Goal: Task Accomplishment & Management: Manage account settings

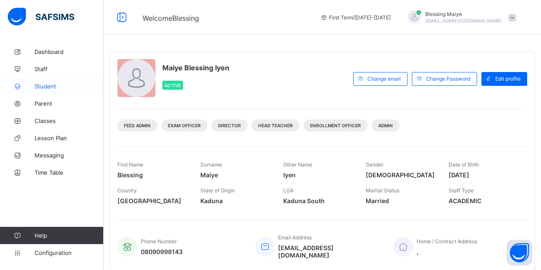
click at [41, 85] on span "Student" at bounding box center [69, 86] width 69 height 7
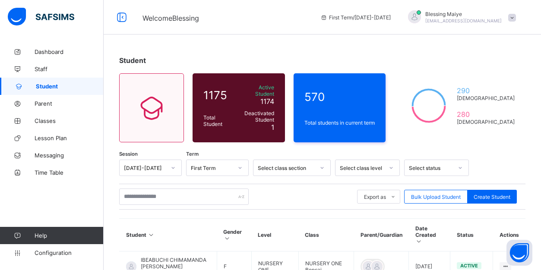
scroll to position [123, 0]
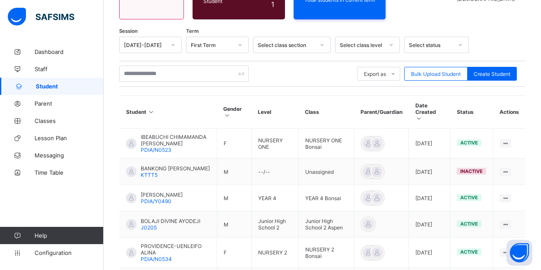
click at [488, 37] on div at bounding box center [495, 45] width 44 height 16
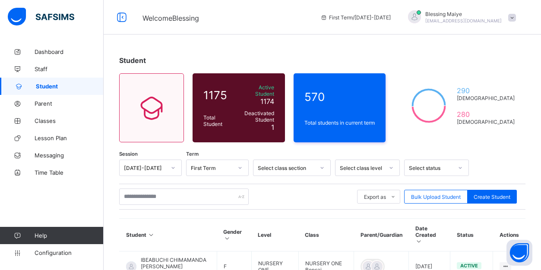
scroll to position [0, 0]
click at [312, 30] on div "Welcome Blessing First Term / 2025-2026 Blessing Maiye lyenlaah@gmail.com" at bounding box center [270, 17] width 541 height 35
click at [472, 12] on span "Blessing Maiye" at bounding box center [463, 14] width 76 height 6
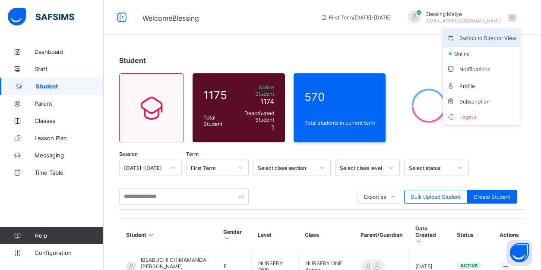
click at [476, 41] on span "Switch to Director View" at bounding box center [481, 38] width 70 height 10
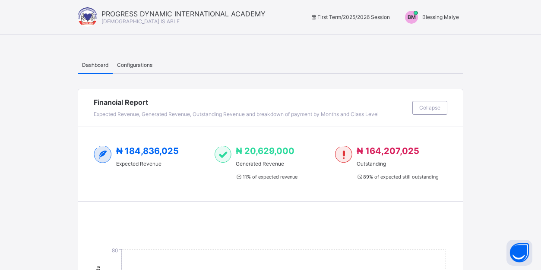
click at [428, 18] on span "Blessing Maiye" at bounding box center [440, 17] width 37 height 6
click at [431, 38] on span "Switch to Admin View" at bounding box center [427, 37] width 66 height 10
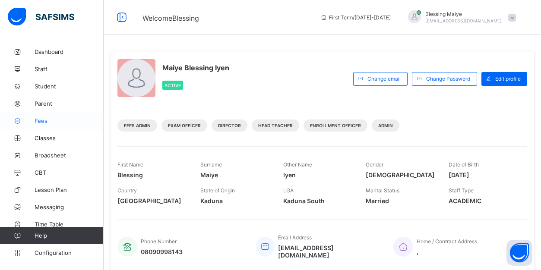
click at [41, 118] on span "Fees" at bounding box center [69, 120] width 69 height 7
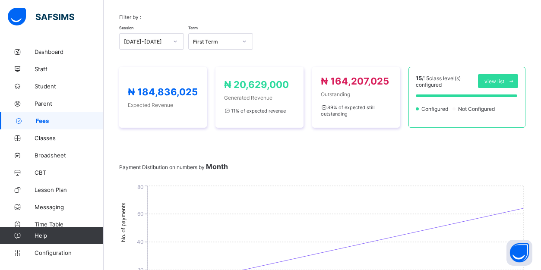
scroll to position [61, 0]
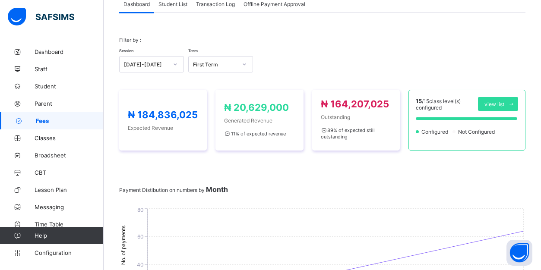
click at [175, 4] on span "Student List" at bounding box center [172, 4] width 29 height 6
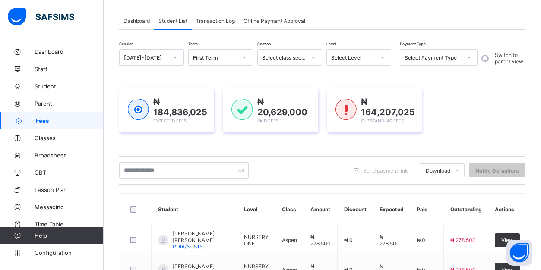
scroll to position [33, 0]
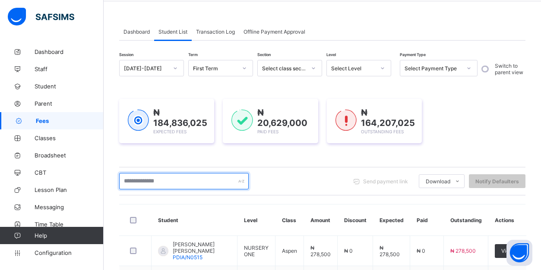
click at [191, 183] on input "text" at bounding box center [183, 181] width 129 height 16
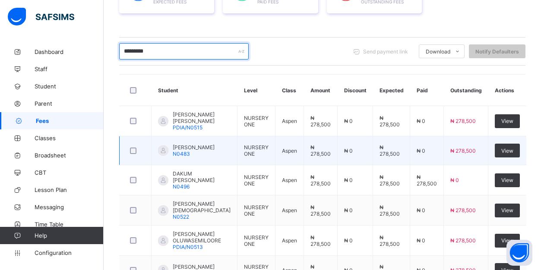
scroll to position [163, 0]
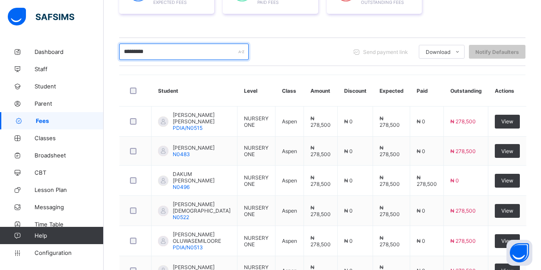
click at [132, 52] on input "*********" at bounding box center [183, 52] width 129 height 16
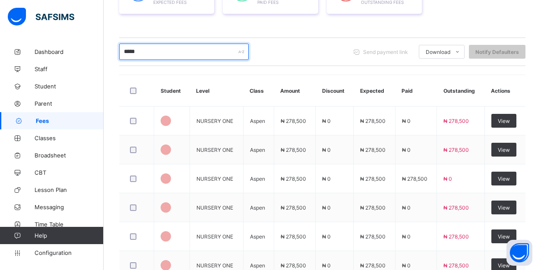
scroll to position [143, 0]
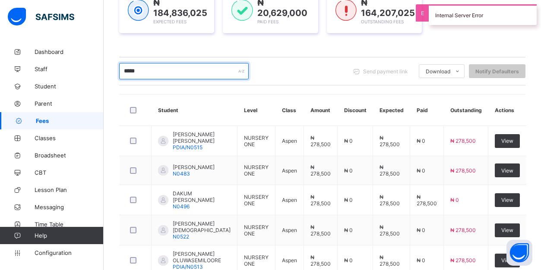
click at [147, 72] on input "*****" at bounding box center [183, 71] width 129 height 16
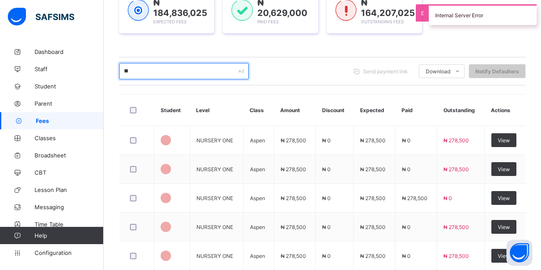
type input "*"
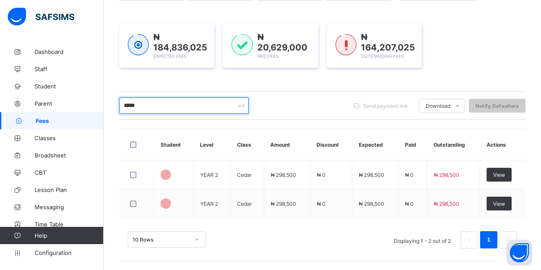
scroll to position [109, 0]
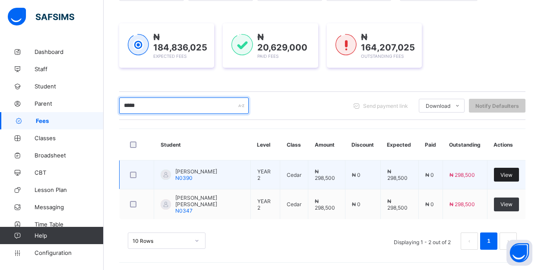
type input "*****"
click at [507, 174] on span "View" at bounding box center [506, 175] width 12 height 6
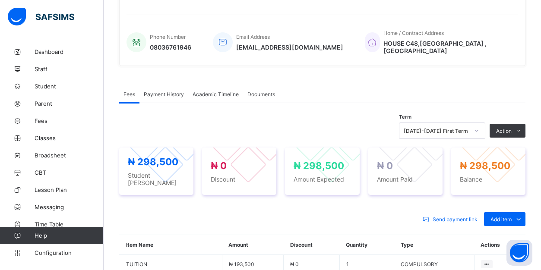
scroll to position [195, 0]
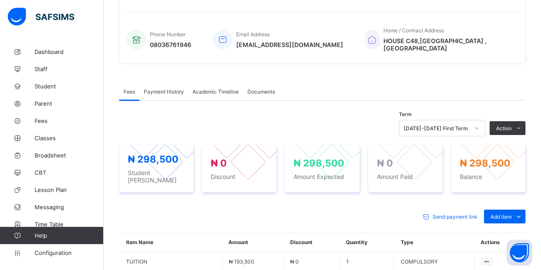
click at [488, 78] on div "Fees Payment History Academic Timeline Documents Fees More Options Term 2025-20…" at bounding box center [322, 247] width 406 height 355
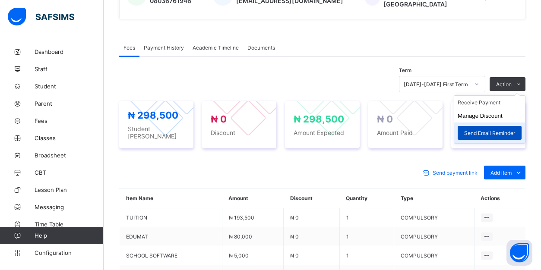
scroll to position [242, 0]
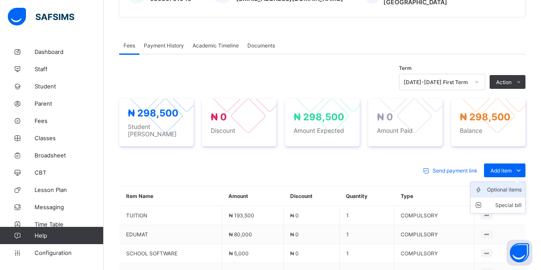
click at [511, 188] on div "Optional items" at bounding box center [504, 190] width 35 height 9
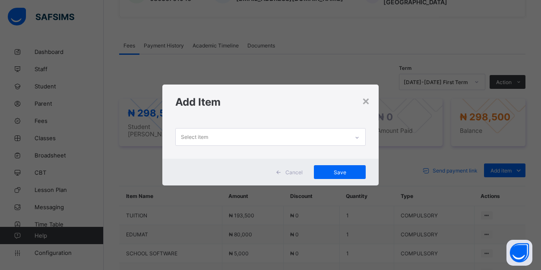
click at [328, 138] on div "Select item" at bounding box center [262, 137] width 173 height 17
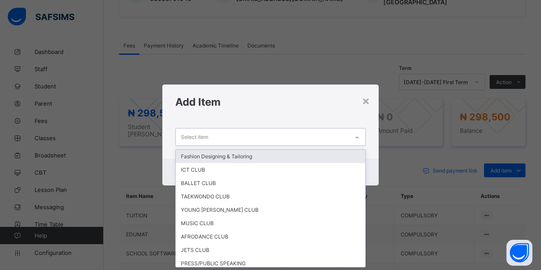
scroll to position [0, 0]
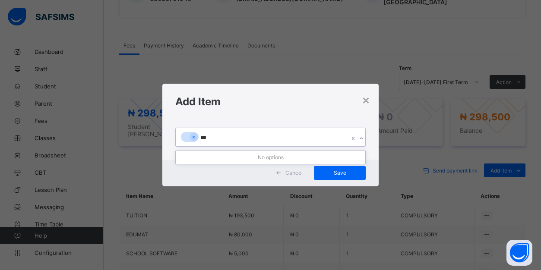
type input "**"
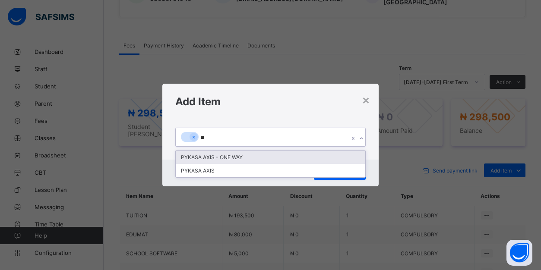
click at [218, 154] on div "PYKASA AXIS - ONE WAY" at bounding box center [270, 157] width 189 height 13
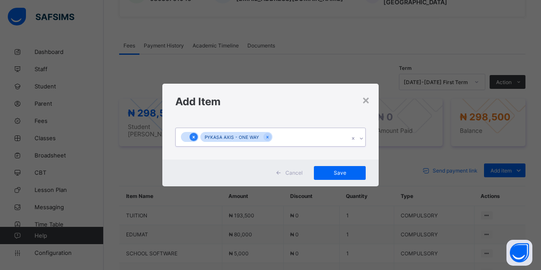
click at [193, 136] on icon at bounding box center [193, 137] width 5 height 6
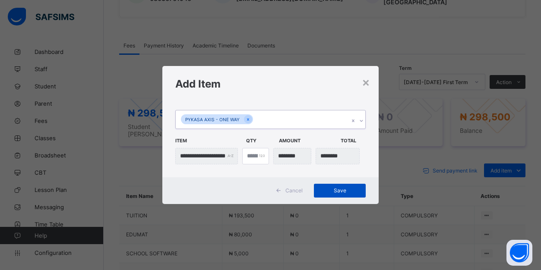
click at [336, 192] on span "Save" at bounding box center [339, 190] width 39 height 6
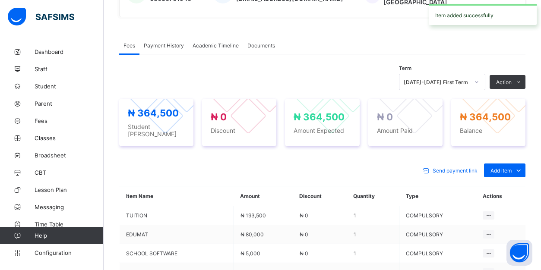
scroll to position [309, 0]
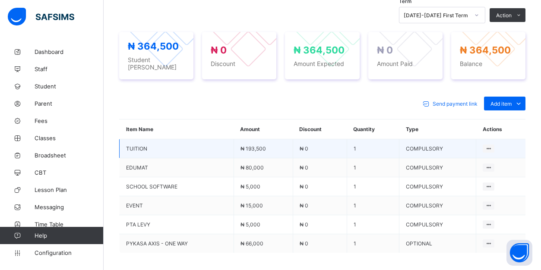
click at [319, 148] on td "₦ 0" at bounding box center [320, 148] width 54 height 19
click at [304, 143] on td "₦ 0" at bounding box center [320, 148] width 54 height 19
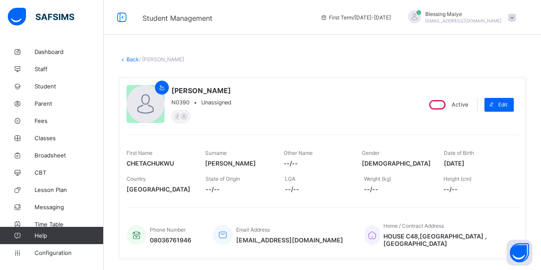
scroll to position [0, 0]
click at [126, 60] on link "Back" at bounding box center [132, 59] width 13 height 6
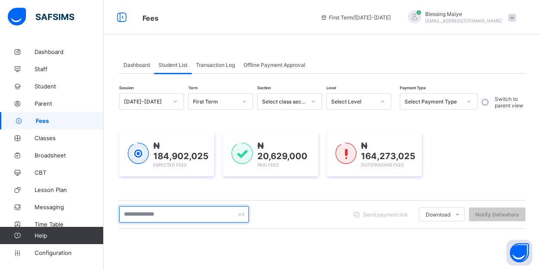
click at [177, 215] on input "text" at bounding box center [183, 214] width 129 height 16
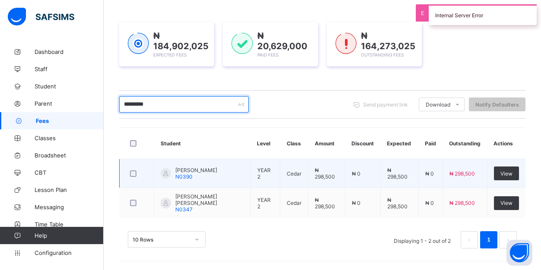
scroll to position [111, 0]
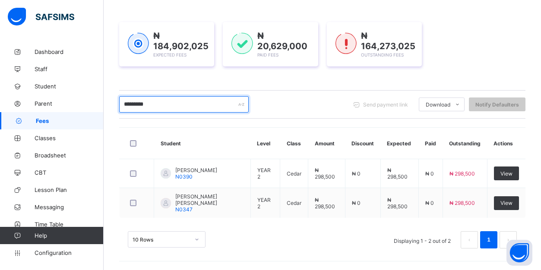
click at [209, 101] on input "*********" at bounding box center [183, 104] width 129 height 16
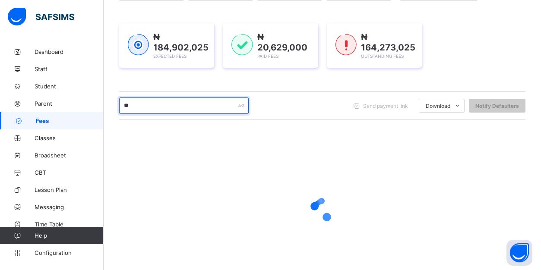
type input "*"
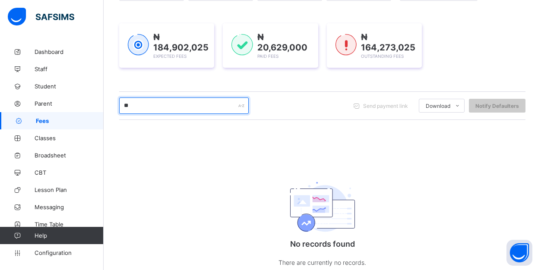
type input "*"
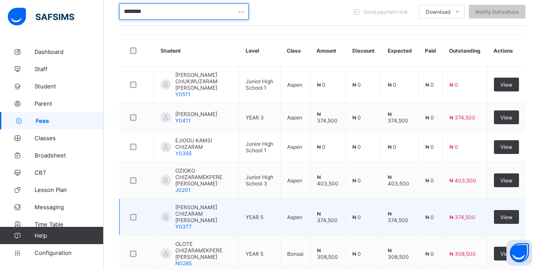
scroll to position [221, 0]
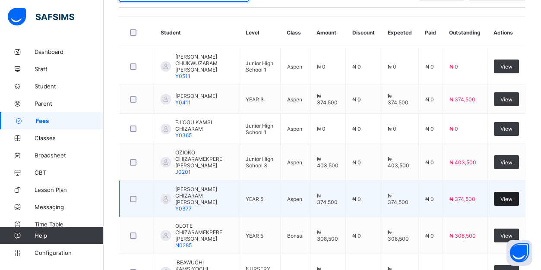
type input "********"
click at [503, 196] on span "View" at bounding box center [506, 199] width 12 height 6
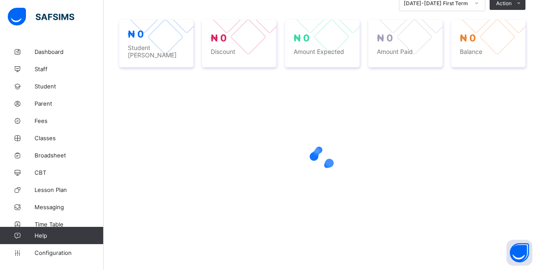
scroll to position [200, 0]
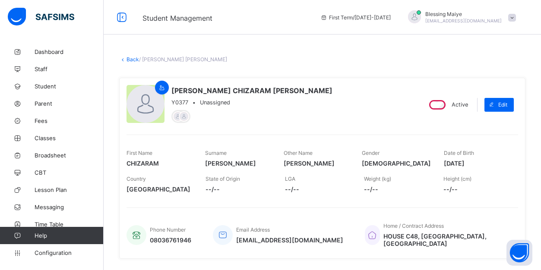
scroll to position [0, 0]
click at [132, 60] on link "Back" at bounding box center [132, 59] width 13 height 6
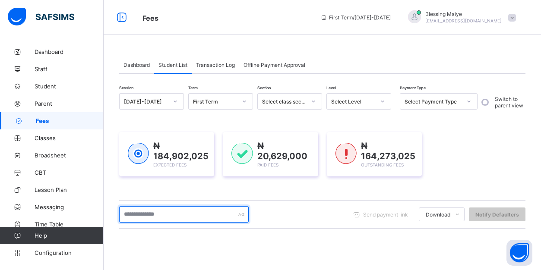
click at [165, 214] on input "text" at bounding box center [183, 214] width 129 height 16
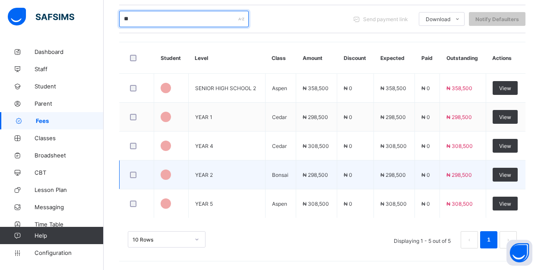
scroll to position [195, 0]
type input "*"
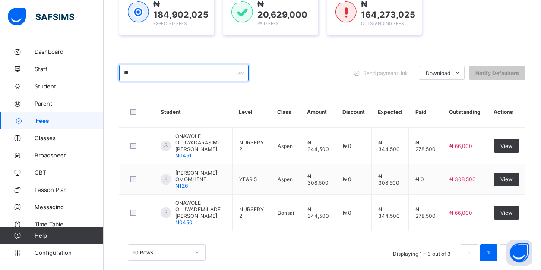
scroll to position [138, 0]
type input "*"
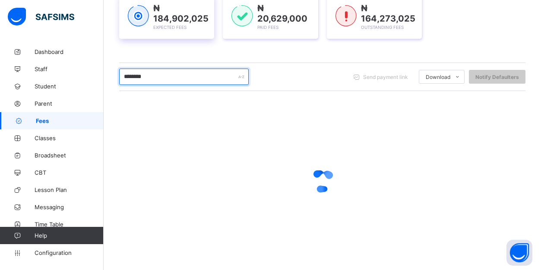
type input "*********"
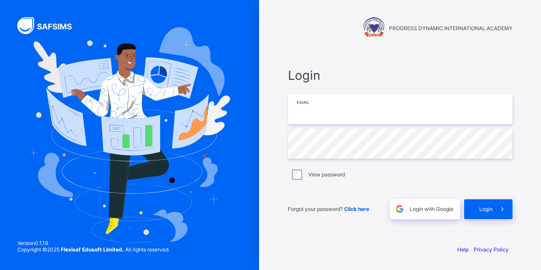
type input "**********"
click at [491, 210] on span "Login" at bounding box center [485, 209] width 13 height 6
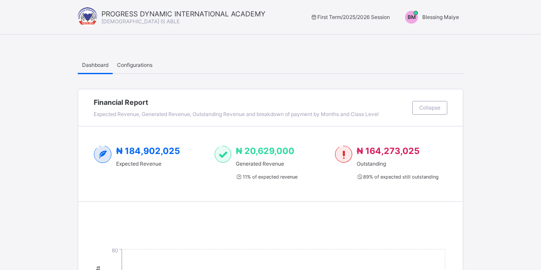
click at [426, 16] on span "Blessing Maiye" at bounding box center [440, 17] width 37 height 6
click at [411, 40] on span "Switch to Admin View" at bounding box center [427, 37] width 66 height 10
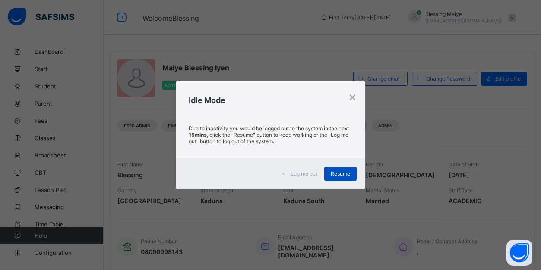
click at [342, 179] on div "Resume" at bounding box center [340, 174] width 32 height 14
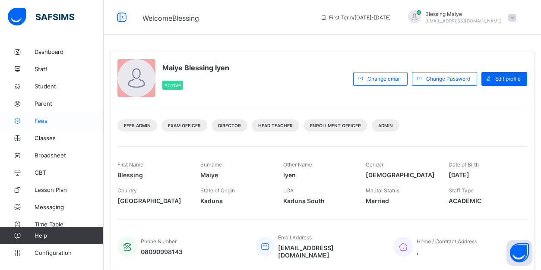
click at [40, 124] on link "Fees" at bounding box center [52, 120] width 104 height 17
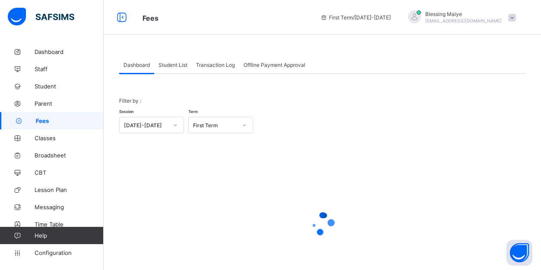
click at [176, 66] on span "Student List" at bounding box center [172, 65] width 29 height 6
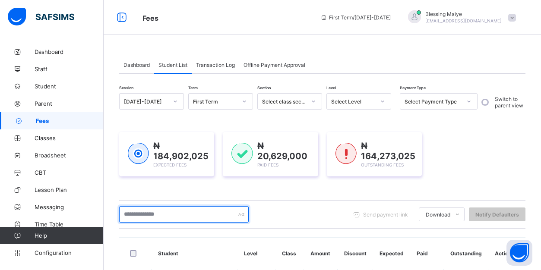
click at [183, 215] on input "text" at bounding box center [183, 214] width 129 height 16
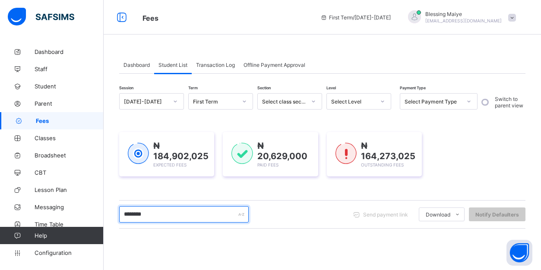
type input "*********"
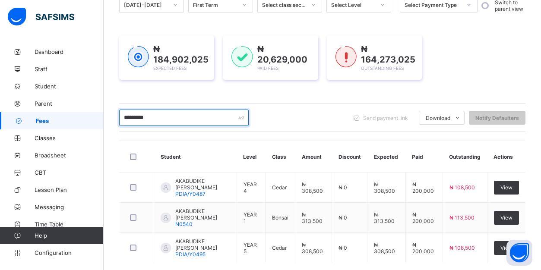
scroll to position [101, 0]
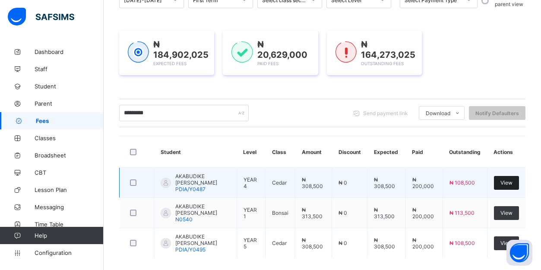
click at [505, 186] on span "View" at bounding box center [506, 183] width 12 height 6
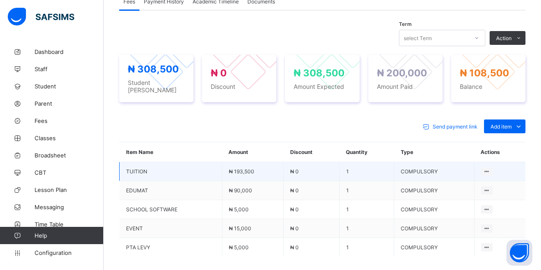
scroll to position [287, 0]
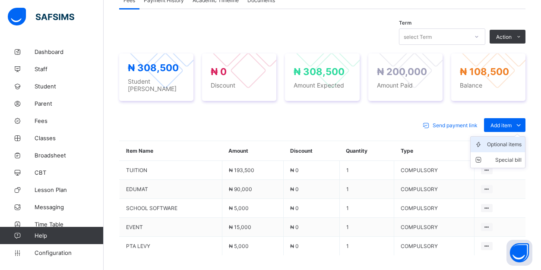
click at [503, 140] on div "Optional items" at bounding box center [504, 144] width 35 height 9
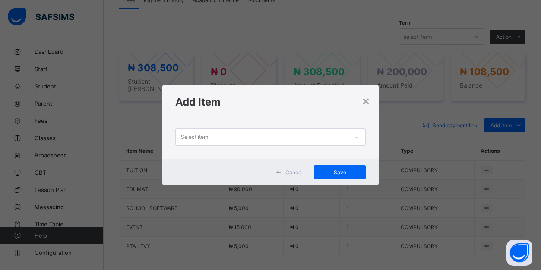
click at [343, 134] on div "Select item" at bounding box center [262, 137] width 173 height 17
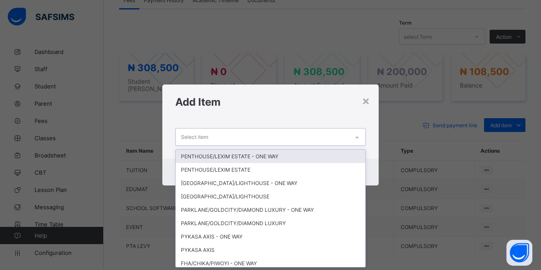
scroll to position [0, 0]
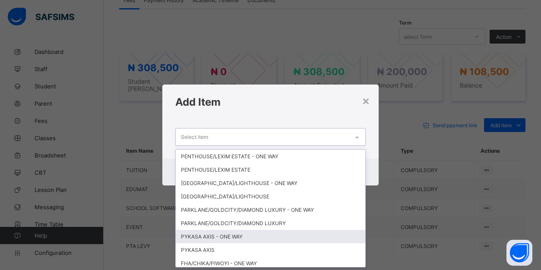
click at [227, 233] on div "PYKASA AXIS - ONE WAY" at bounding box center [270, 236] width 189 height 13
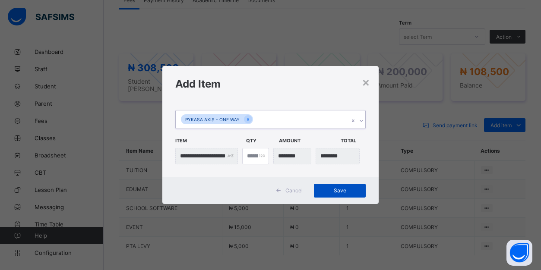
click at [342, 191] on span "Save" at bounding box center [339, 190] width 39 height 6
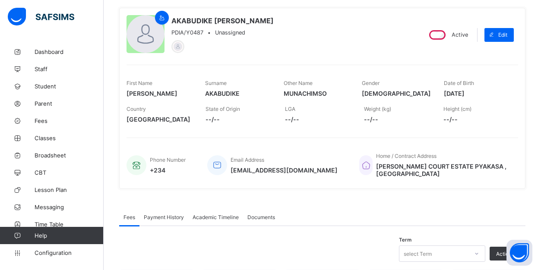
scroll to position [1, 0]
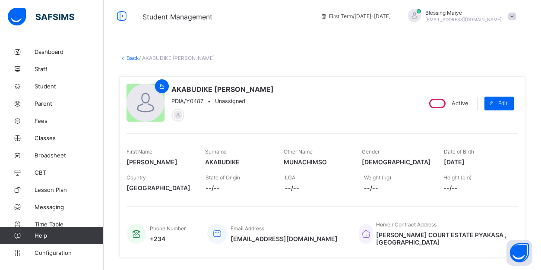
click at [128, 56] on link "Back" at bounding box center [132, 58] width 13 height 6
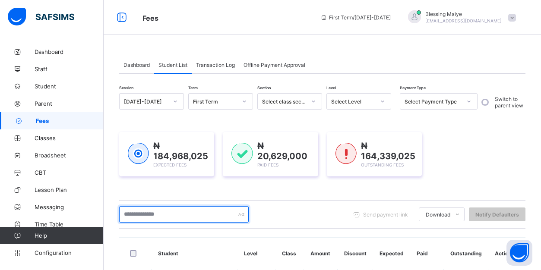
click at [176, 214] on input "text" at bounding box center [183, 214] width 129 height 16
click at [185, 214] on input "text" at bounding box center [183, 214] width 129 height 16
click at [144, 213] on input "text" at bounding box center [183, 214] width 129 height 16
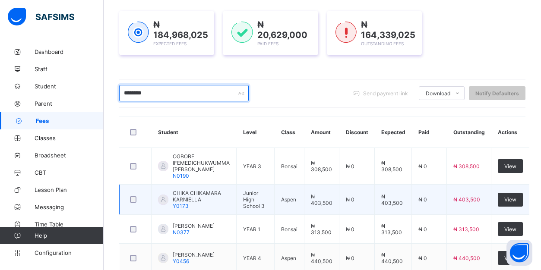
scroll to position [122, 0]
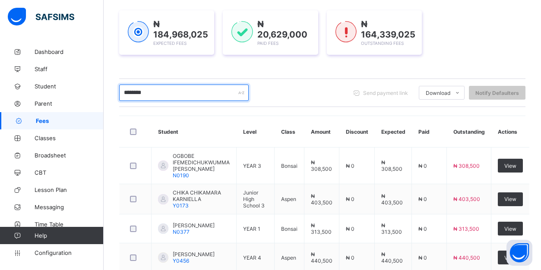
click at [164, 94] on input "********" at bounding box center [183, 93] width 129 height 16
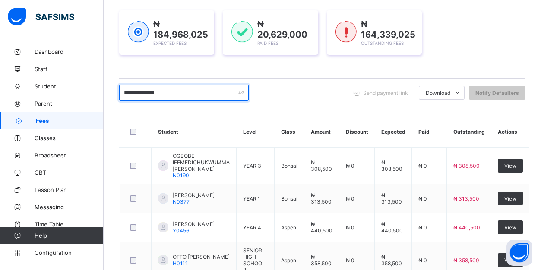
type input "**********"
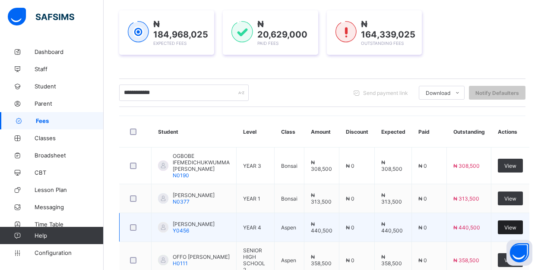
drag, startPoint x: 164, startPoint y: 94, endPoint x: 519, endPoint y: 230, distance: 380.0
click at [516, 230] on span "View" at bounding box center [510, 227] width 12 height 6
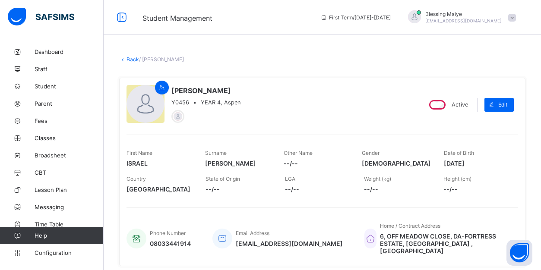
click at [133, 60] on link "Back" at bounding box center [132, 59] width 13 height 6
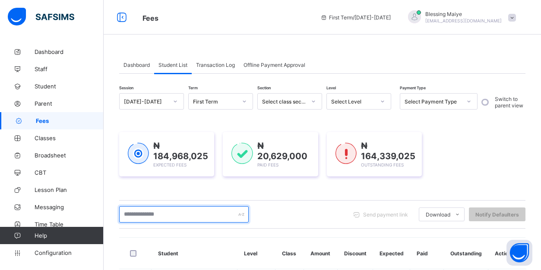
click at [150, 217] on input "text" at bounding box center [183, 214] width 129 height 16
click at [168, 211] on input "text" at bounding box center [183, 214] width 129 height 16
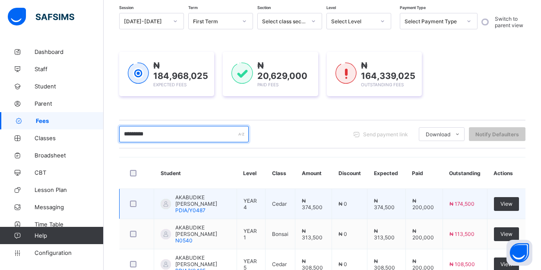
scroll to position [115, 0]
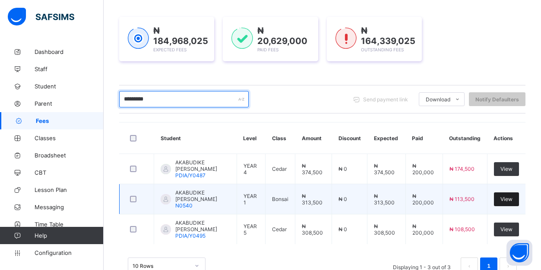
type input "*********"
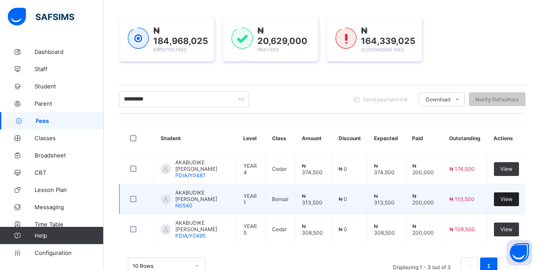
click at [507, 206] on div "View" at bounding box center [506, 199] width 25 height 14
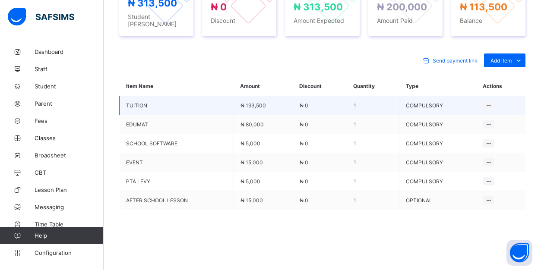
scroll to position [381, 0]
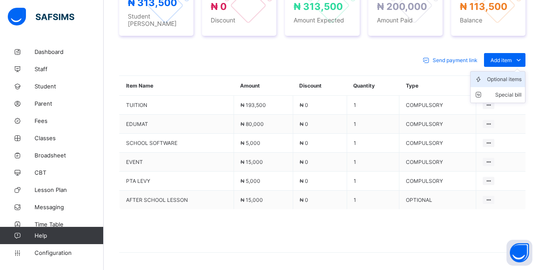
click at [512, 75] on div "Optional items" at bounding box center [504, 79] width 35 height 9
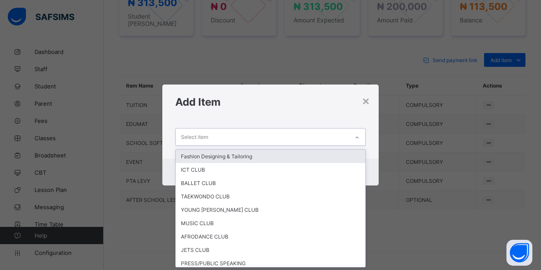
click at [328, 140] on div "Select item" at bounding box center [262, 137] width 173 height 17
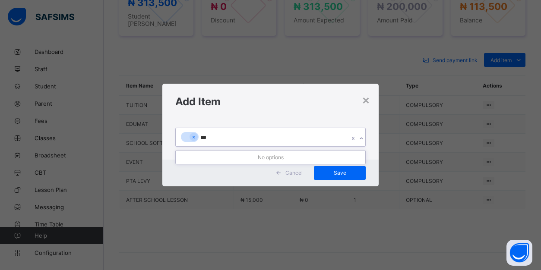
type input "**"
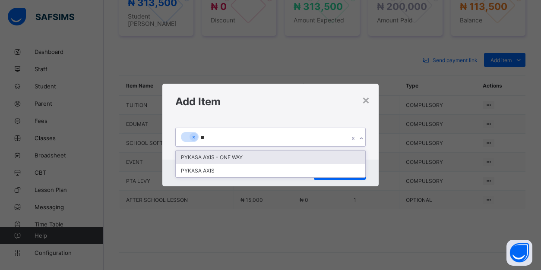
click at [197, 157] on div "PYKASA AXIS - ONE WAY" at bounding box center [270, 157] width 189 height 13
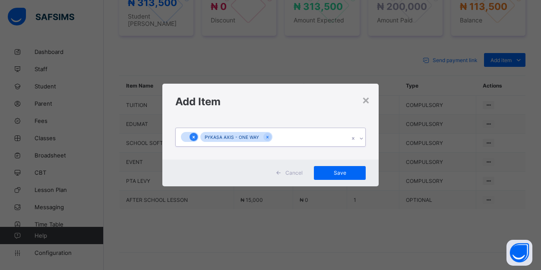
click at [193, 136] on icon at bounding box center [193, 137] width 5 height 6
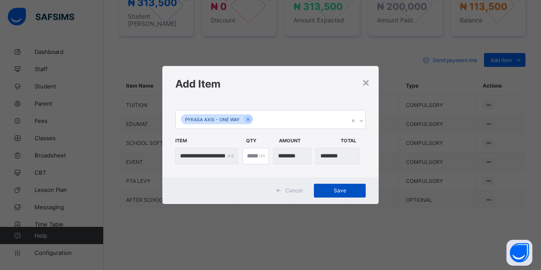
click at [337, 187] on span "Save" at bounding box center [339, 190] width 39 height 6
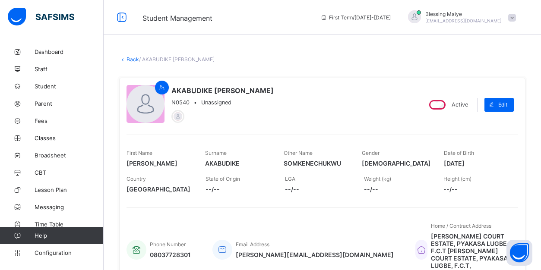
click at [132, 57] on link "Back" at bounding box center [132, 59] width 13 height 6
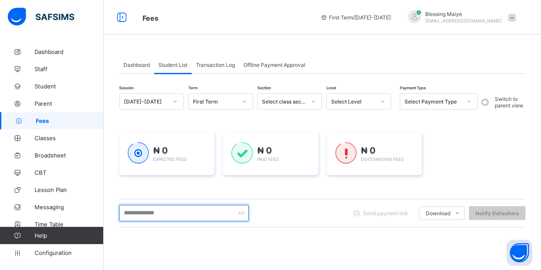
click at [157, 211] on input "text" at bounding box center [183, 213] width 129 height 16
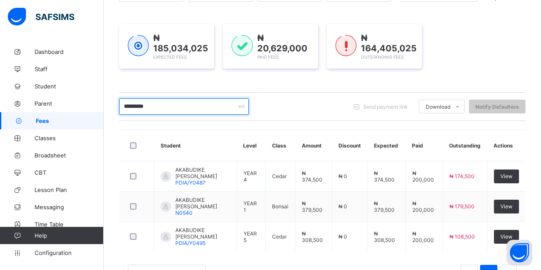
scroll to position [114, 0]
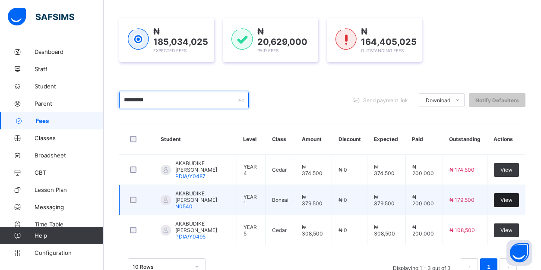
type input "*********"
click at [506, 203] on span "View" at bounding box center [506, 200] width 12 height 6
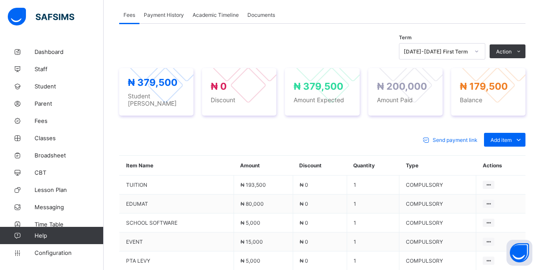
scroll to position [307, 0]
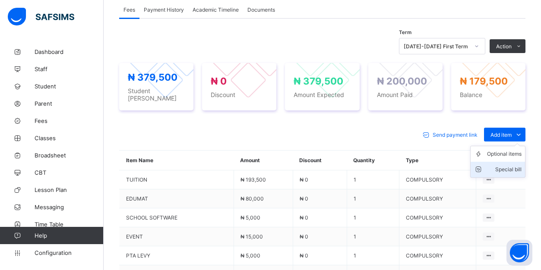
click at [509, 165] on div "Special bill" at bounding box center [504, 169] width 35 height 9
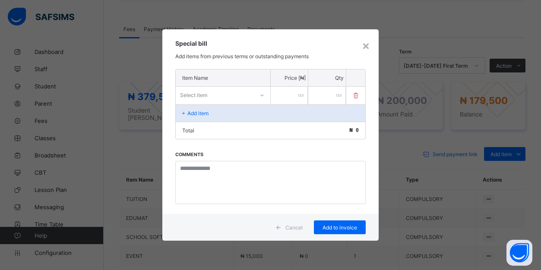
scroll to position [286, 0]
click at [364, 48] on div "×" at bounding box center [366, 45] width 8 height 15
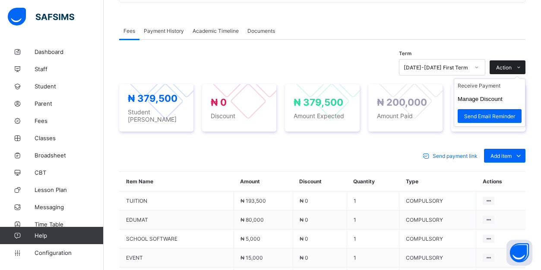
click at [517, 65] on icon at bounding box center [518, 68] width 6 height 6
click at [490, 96] on button "Manage Discount" at bounding box center [479, 99] width 45 height 6
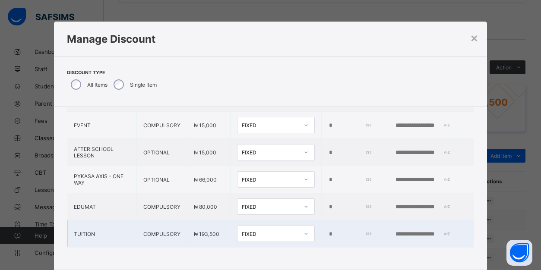
scroll to position [98, 0]
click at [362, 233] on div "*" at bounding box center [351, 234] width 47 height 7
click at [328, 236] on input "*" at bounding box center [349, 234] width 43 height 7
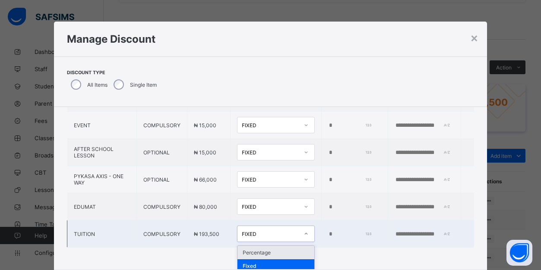
click at [303, 232] on div at bounding box center [306, 234] width 15 height 14
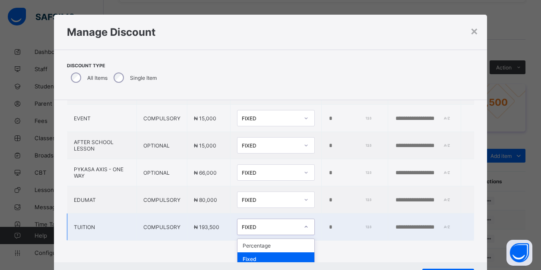
click at [287, 259] on div "Fixed" at bounding box center [275, 258] width 77 height 13
click at [365, 225] on input "*" at bounding box center [349, 227] width 43 height 7
click at [362, 225] on input "*" at bounding box center [349, 227] width 43 height 7
type input "*"
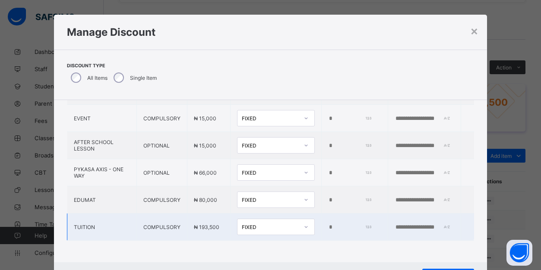
click at [362, 225] on input "*" at bounding box center [349, 227] width 43 height 7
type input "*****"
click at [400, 227] on input "text" at bounding box center [424, 227] width 60 height 7
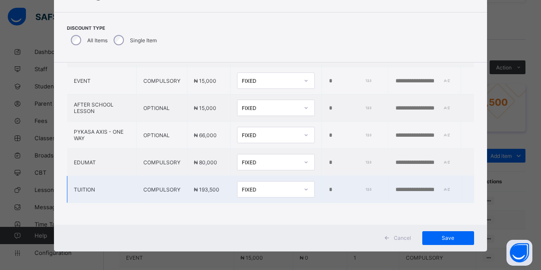
scroll to position [46, 0]
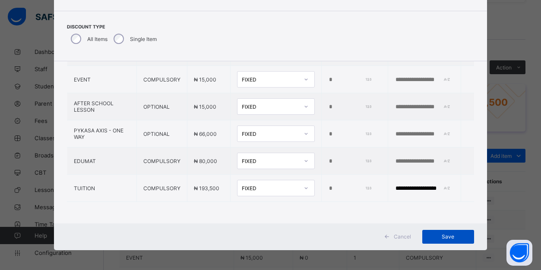
type input "**********"
click at [460, 240] on span "Save" at bounding box center [447, 236] width 39 height 6
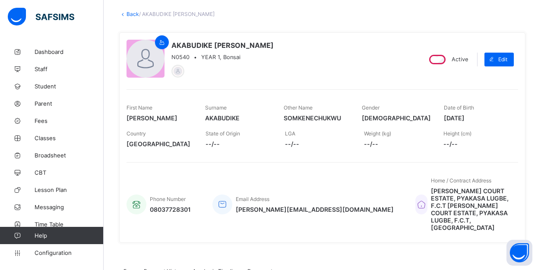
scroll to position [44, 0]
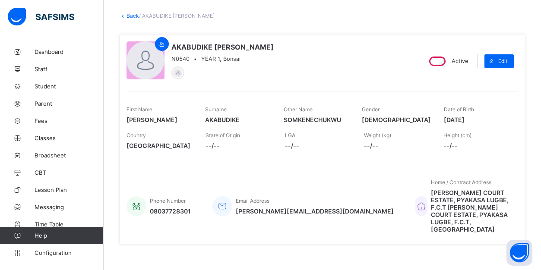
click at [131, 16] on link "Back" at bounding box center [132, 16] width 13 height 6
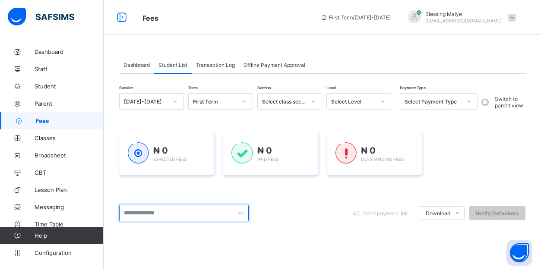
click at [177, 214] on input "text" at bounding box center [183, 213] width 129 height 16
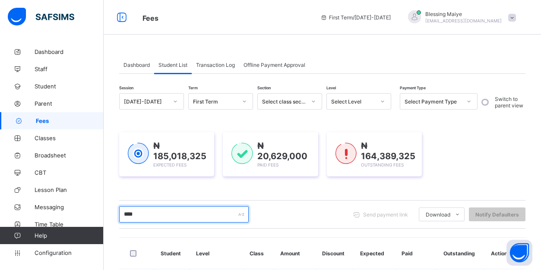
click at [225, 211] on input "****" at bounding box center [183, 214] width 129 height 16
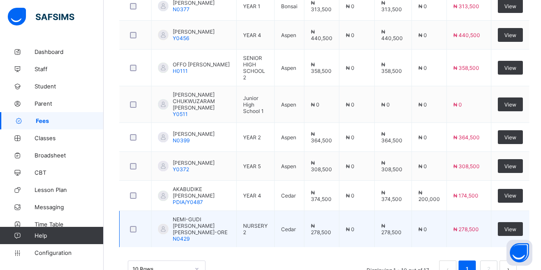
scroll to position [336, 0]
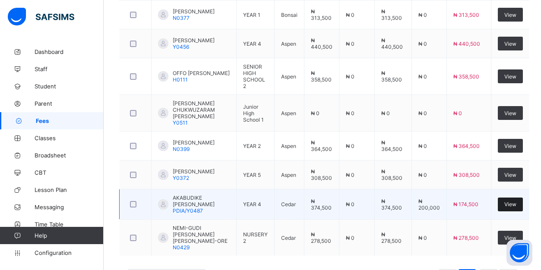
type input "********"
click at [516, 203] on span "View" at bounding box center [510, 204] width 12 height 6
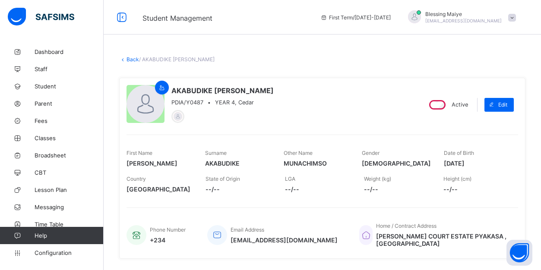
click at [135, 59] on link "Back" at bounding box center [132, 59] width 13 height 6
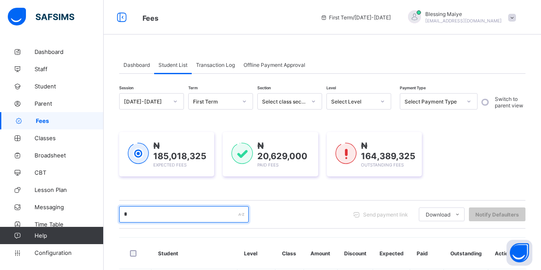
click at [166, 218] on input "*" at bounding box center [183, 214] width 129 height 16
type input "*"
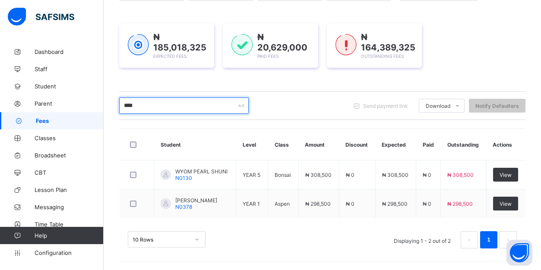
scroll to position [110, 0]
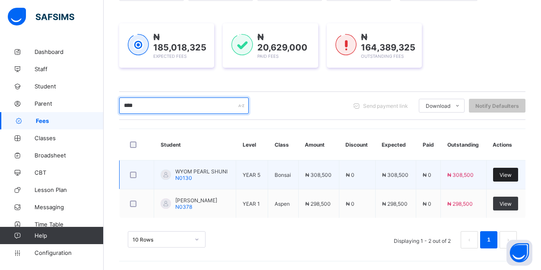
type input "****"
click at [498, 171] on div "View" at bounding box center [505, 175] width 25 height 14
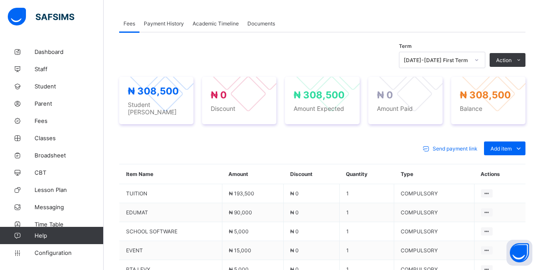
scroll to position [321, 0]
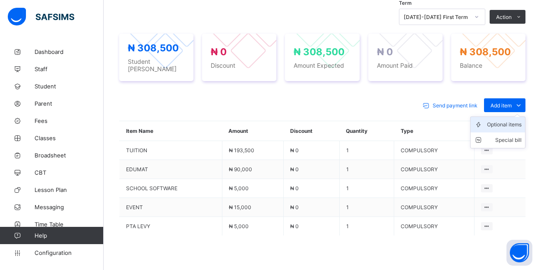
click at [512, 120] on div "Optional items" at bounding box center [504, 124] width 35 height 9
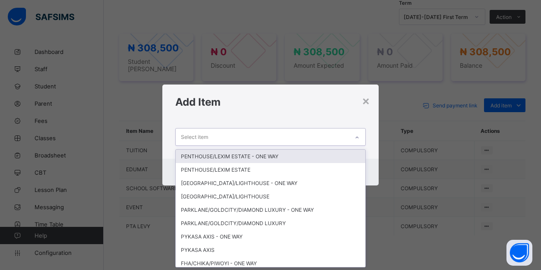
click at [333, 134] on div "Select item" at bounding box center [262, 137] width 173 height 17
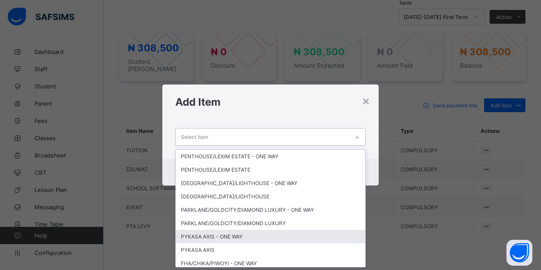
click at [278, 240] on div "PYKASA AXIS - ONE WAY" at bounding box center [270, 236] width 189 height 13
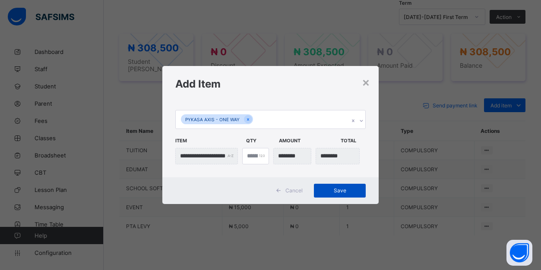
click at [343, 192] on span "Save" at bounding box center [339, 190] width 39 height 6
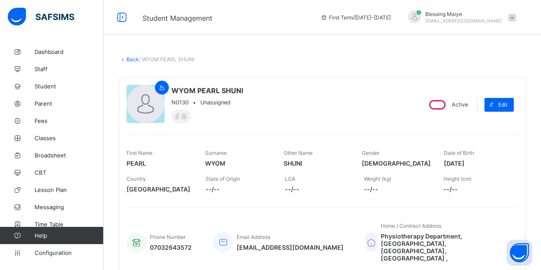
click at [129, 59] on link "Back" at bounding box center [132, 59] width 13 height 6
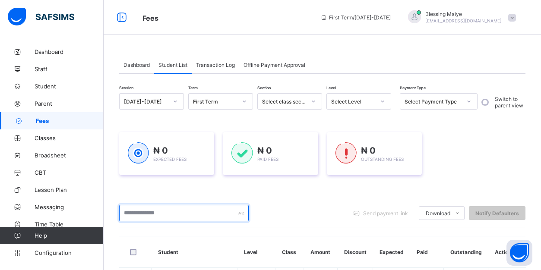
click at [174, 213] on input "text" at bounding box center [183, 213] width 129 height 16
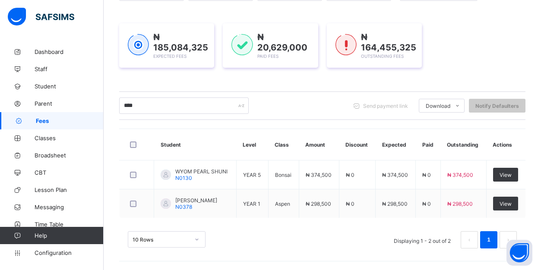
scroll to position [110, 0]
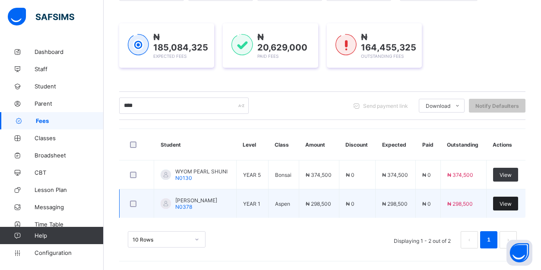
click at [510, 203] on span "View" at bounding box center [505, 204] width 12 height 6
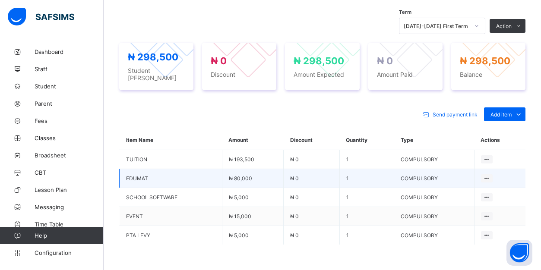
scroll to position [306, 0]
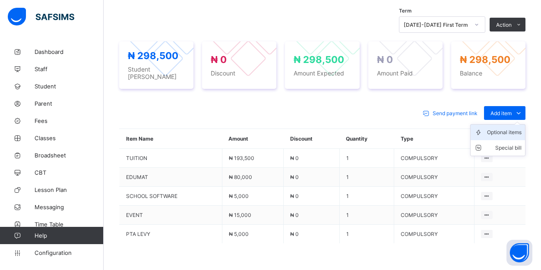
click at [506, 128] on div "Optional items" at bounding box center [504, 132] width 35 height 9
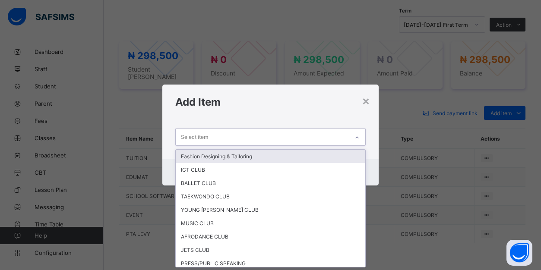
click at [358, 136] on icon at bounding box center [356, 137] width 5 height 9
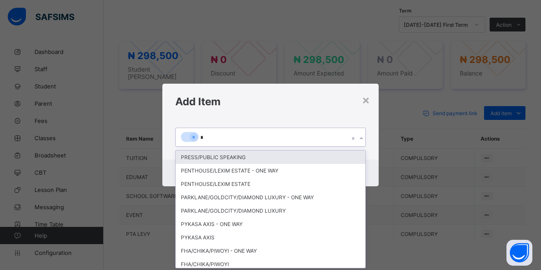
type input "**"
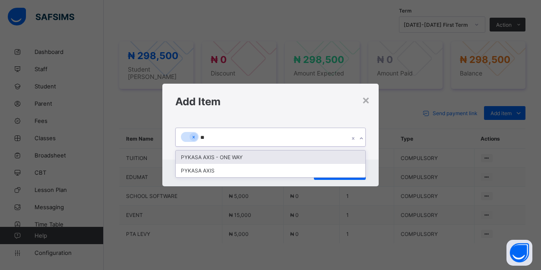
click at [243, 157] on div "PYKASA AXIS - ONE WAY" at bounding box center [270, 157] width 189 height 13
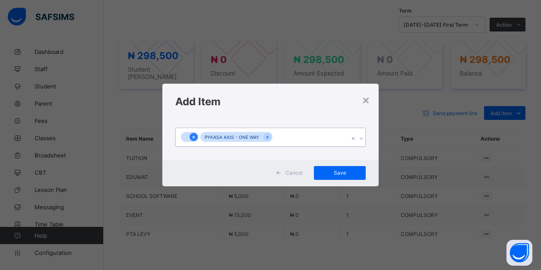
click at [193, 138] on icon at bounding box center [193, 137] width 5 height 6
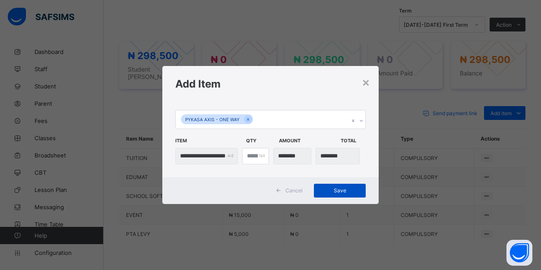
click at [343, 191] on span "Save" at bounding box center [339, 190] width 39 height 6
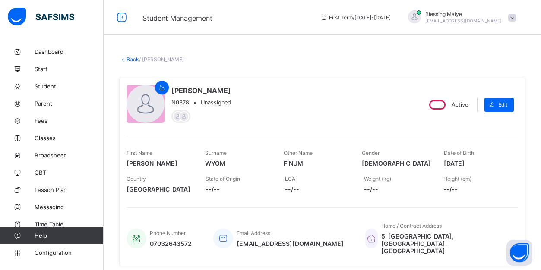
click at [138, 59] on link "Back" at bounding box center [132, 59] width 13 height 6
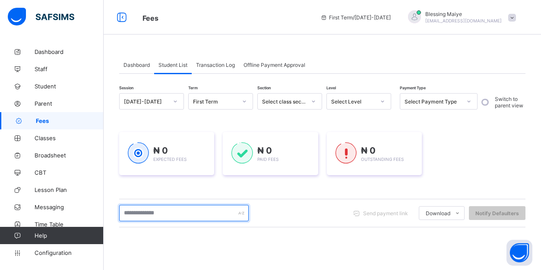
click at [180, 215] on input "text" at bounding box center [183, 213] width 129 height 16
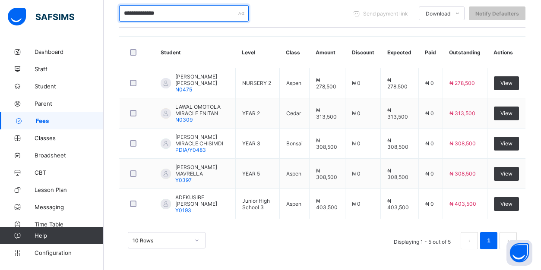
scroll to position [198, 0]
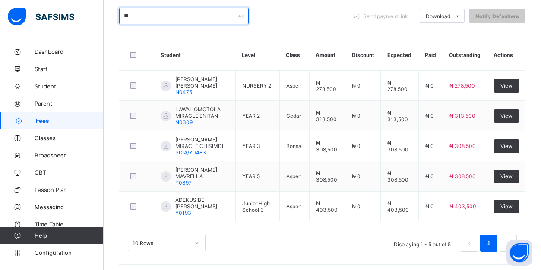
type input "*"
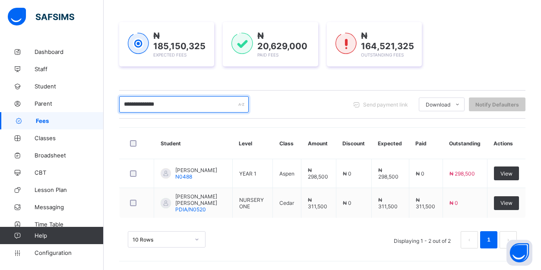
scroll to position [124, 0]
type input "*"
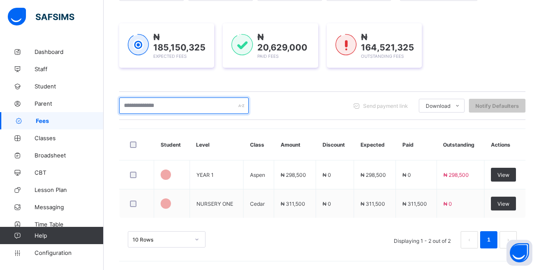
scroll to position [109, 0]
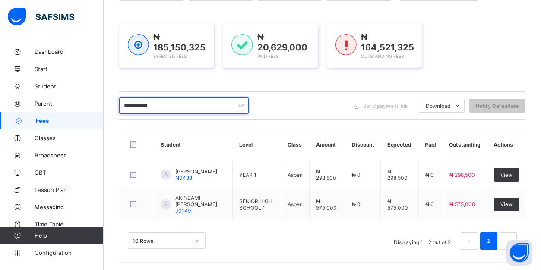
click at [132, 107] on input "**********" at bounding box center [183, 106] width 129 height 16
click at [161, 105] on input "**********" at bounding box center [183, 106] width 129 height 16
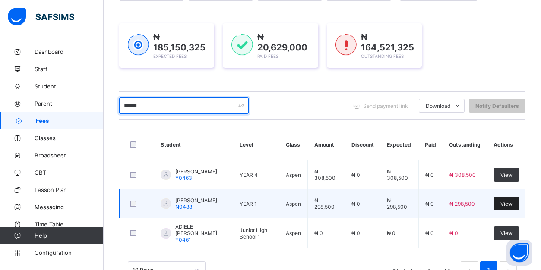
type input "******"
click at [505, 206] on span "View" at bounding box center [506, 204] width 12 height 6
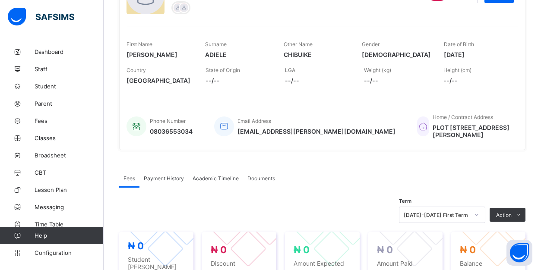
scroll to position [323, 0]
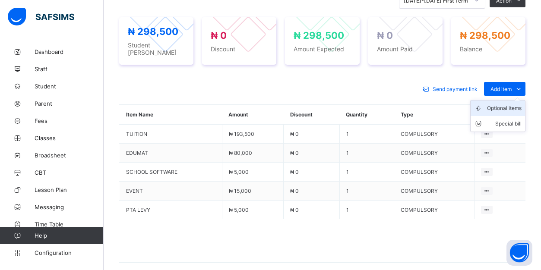
click at [511, 105] on div "Optional items" at bounding box center [504, 108] width 35 height 9
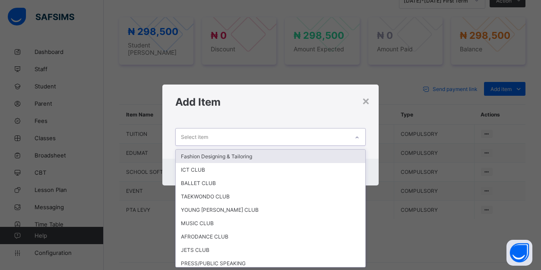
click at [341, 134] on div "Select item" at bounding box center [262, 137] width 173 height 17
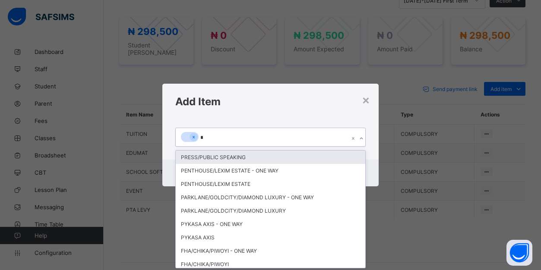
type input "**"
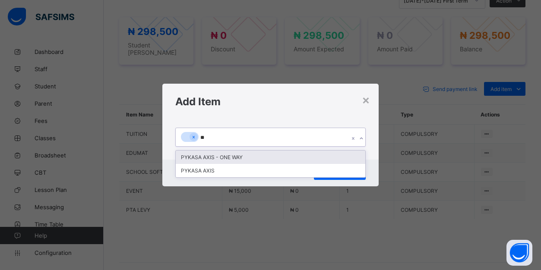
click at [230, 161] on div "PYKASA AXIS - ONE WAY" at bounding box center [270, 157] width 189 height 13
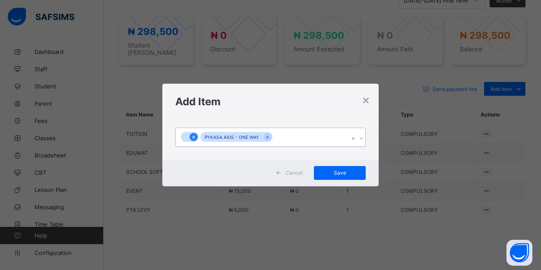
click at [195, 138] on icon at bounding box center [193, 137] width 5 height 6
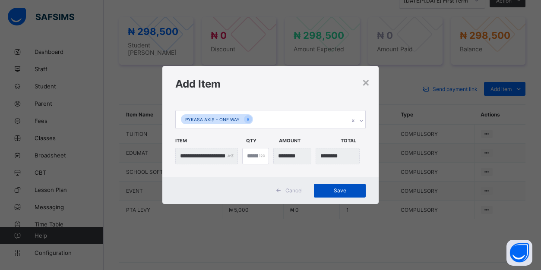
click at [343, 190] on span "Save" at bounding box center [339, 190] width 39 height 6
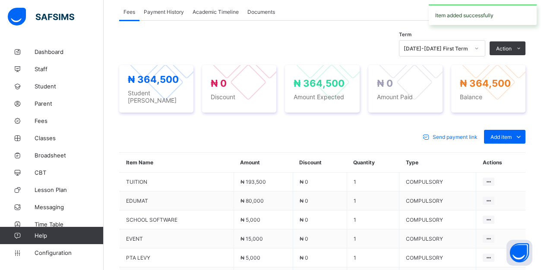
scroll to position [240, 0]
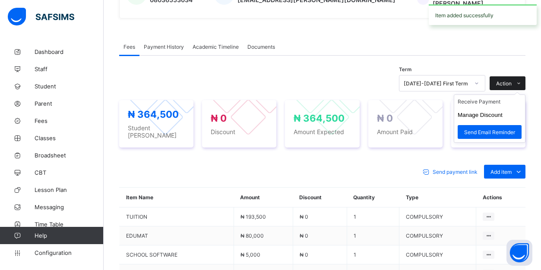
click at [518, 85] on icon at bounding box center [518, 84] width 6 height 6
click at [492, 114] on button "Manage Discount" at bounding box center [479, 115] width 45 height 6
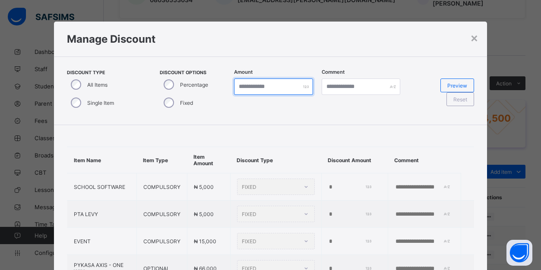
click at [278, 87] on input "*" at bounding box center [273, 87] width 79 height 16
type input "*"
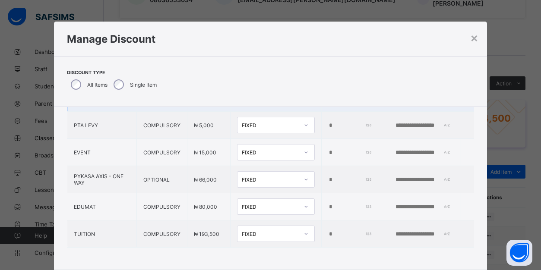
scroll to position [71, 0]
click at [330, 233] on input "*" at bounding box center [349, 234] width 43 height 7
type input "*****"
click at [400, 233] on input "text" at bounding box center [424, 234] width 60 height 7
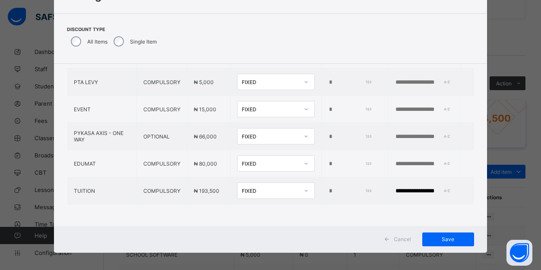
scroll to position [44, 0]
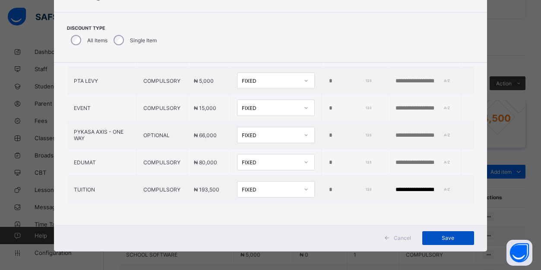
type input "**********"
click at [445, 239] on span "Save" at bounding box center [447, 238] width 39 height 6
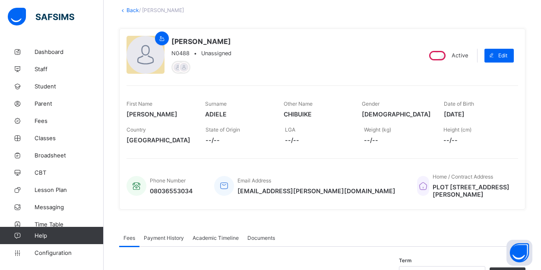
scroll to position [28, 0]
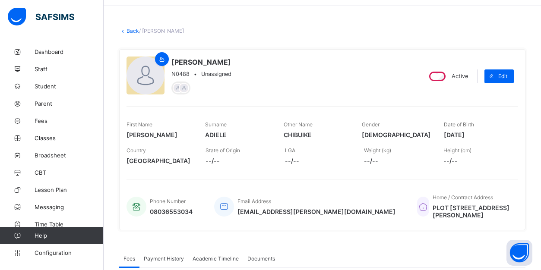
click at [132, 31] on link "Back" at bounding box center [132, 31] width 13 height 6
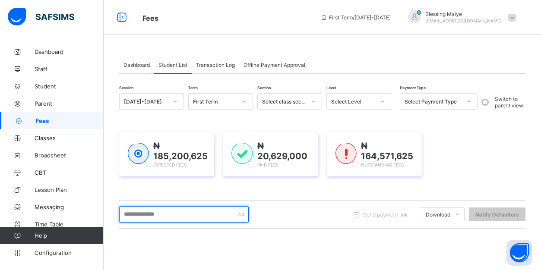
click at [147, 216] on input "text" at bounding box center [183, 214] width 129 height 16
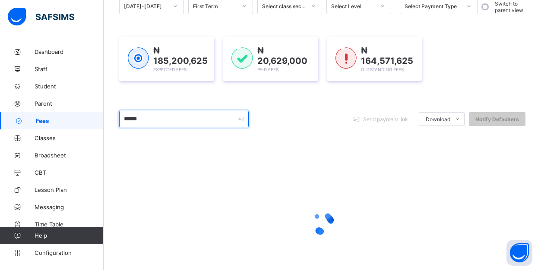
scroll to position [95, 0]
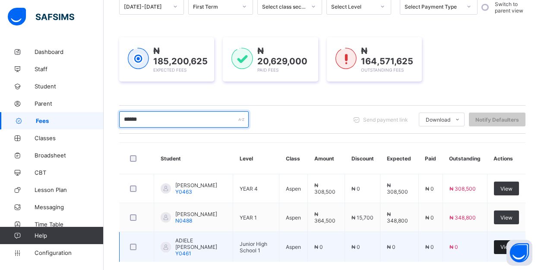
type input "******"
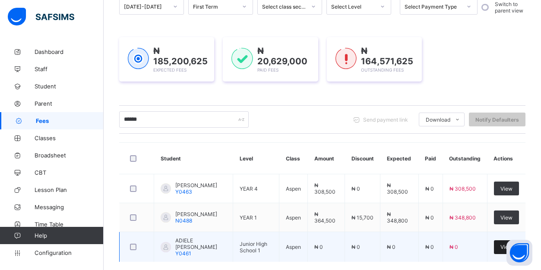
click at [498, 248] on div "View" at bounding box center [506, 247] width 25 height 14
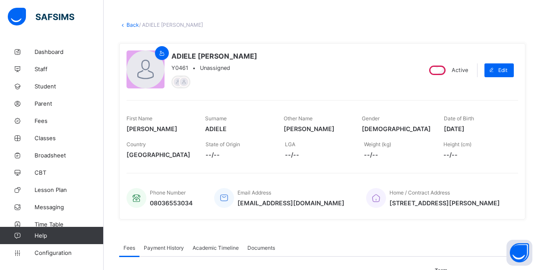
scroll to position [33, 0]
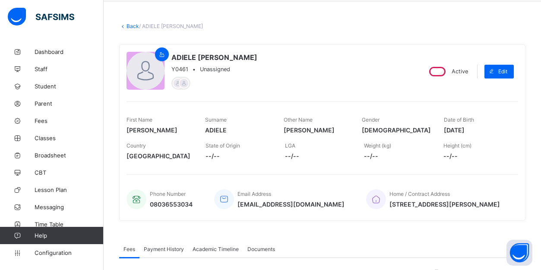
click at [132, 27] on link "Back" at bounding box center [132, 26] width 13 height 6
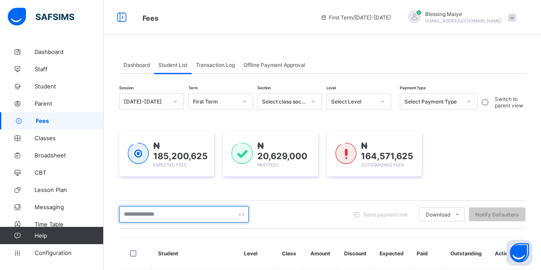
click at [180, 213] on input "text" at bounding box center [183, 214] width 129 height 16
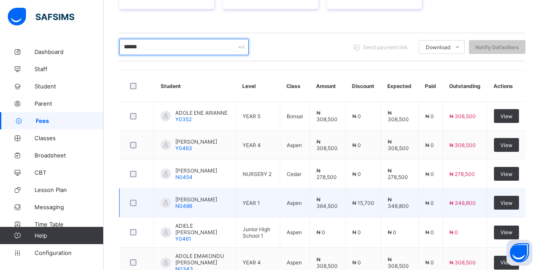
scroll to position [168, 0]
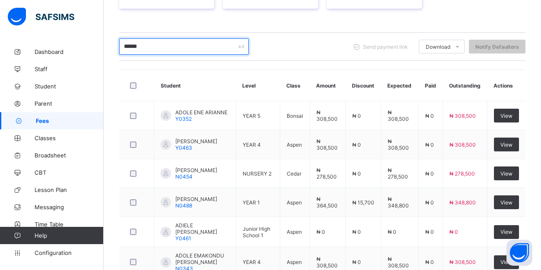
click at [130, 47] on input "******" at bounding box center [183, 46] width 129 height 16
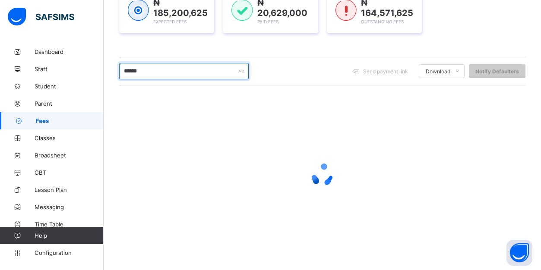
scroll to position [143, 0]
type input "******"
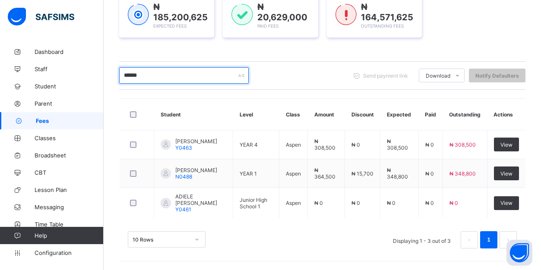
scroll to position [142, 0]
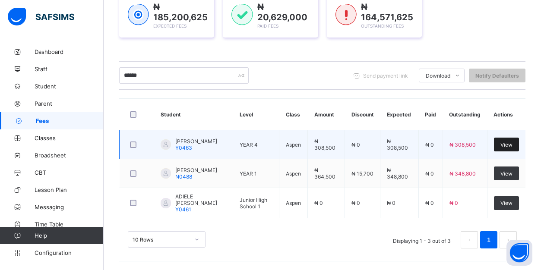
click at [510, 144] on span "View" at bounding box center [506, 145] width 12 height 6
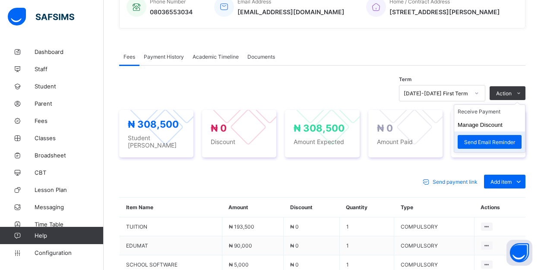
scroll to position [246, 0]
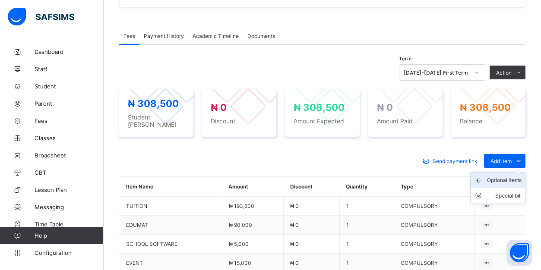
click at [515, 182] on div "Optional items" at bounding box center [504, 180] width 35 height 9
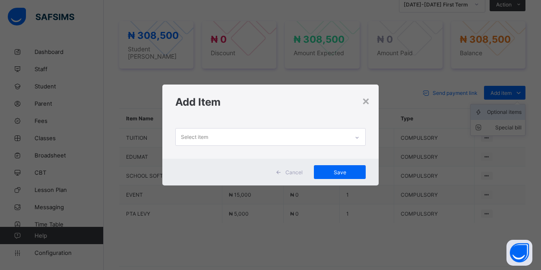
scroll to position [315, 0]
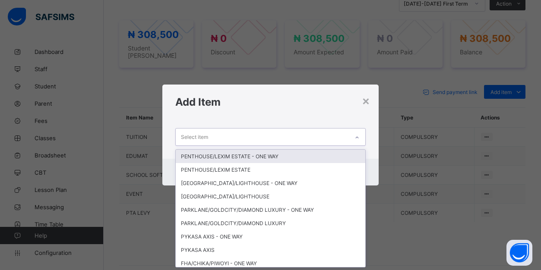
click at [284, 135] on div "Select item" at bounding box center [262, 137] width 173 height 17
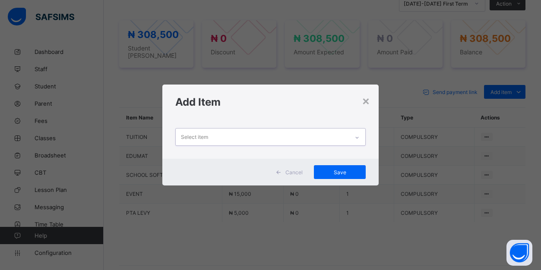
click at [292, 138] on div "Select item" at bounding box center [262, 137] width 173 height 17
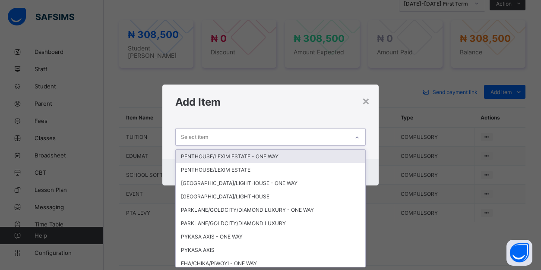
click at [292, 138] on div "Select item" at bounding box center [262, 137] width 173 height 17
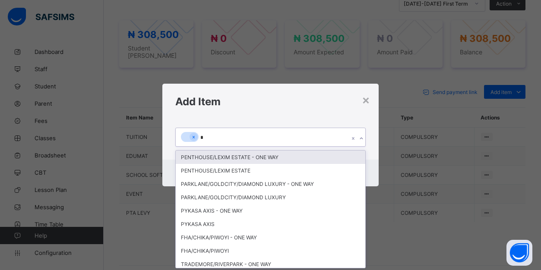
type input "**"
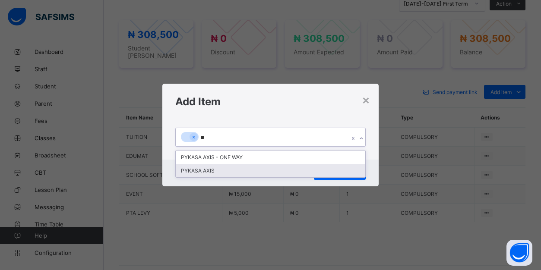
click at [234, 170] on div "PYKASA AXIS" at bounding box center [270, 170] width 189 height 13
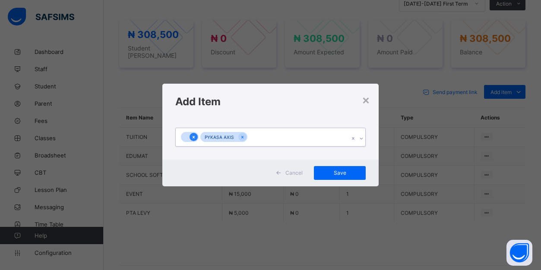
click at [195, 138] on icon at bounding box center [193, 137] width 5 height 6
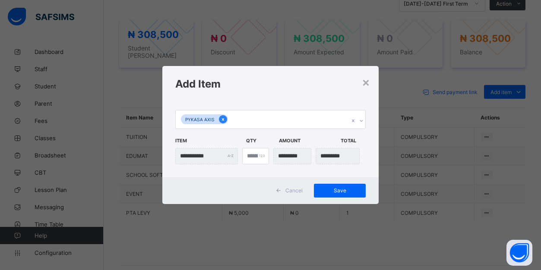
click at [222, 117] on icon at bounding box center [222, 120] width 5 height 6
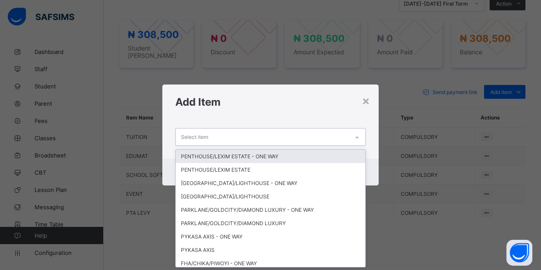
click at [229, 138] on div "Select item" at bounding box center [262, 137] width 173 height 17
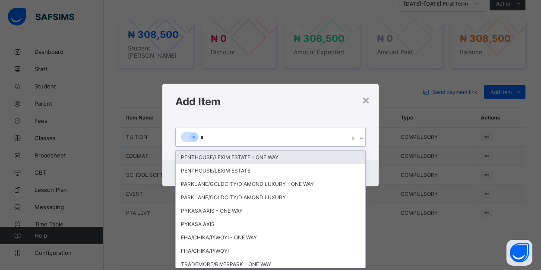
type input "**"
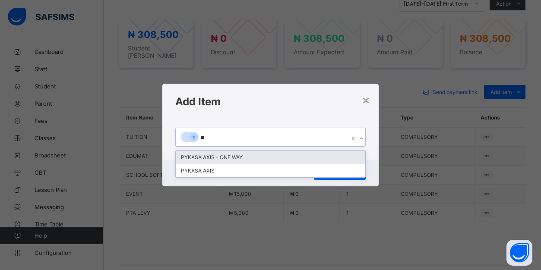
click at [202, 156] on div "PYKASA AXIS - ONE WAY" at bounding box center [270, 157] width 189 height 13
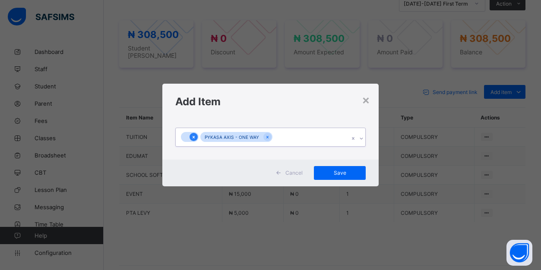
click at [192, 137] on icon at bounding box center [193, 137] width 5 height 6
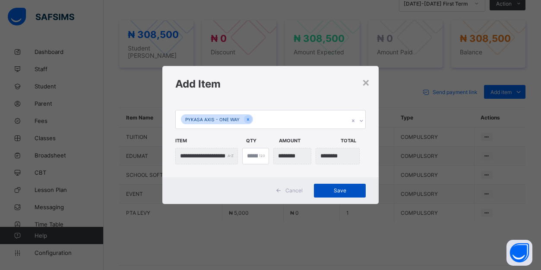
click at [339, 189] on span "Save" at bounding box center [339, 190] width 39 height 6
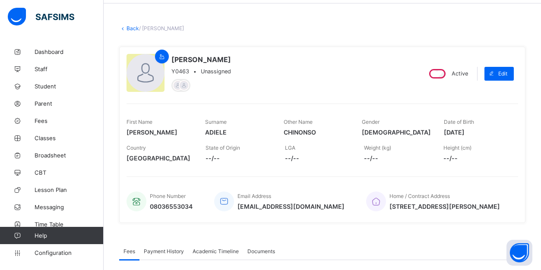
scroll to position [23, 0]
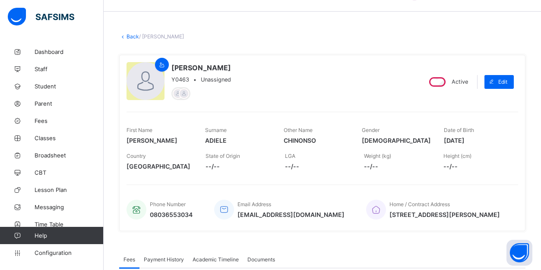
click at [132, 36] on link "Back" at bounding box center [132, 36] width 13 height 6
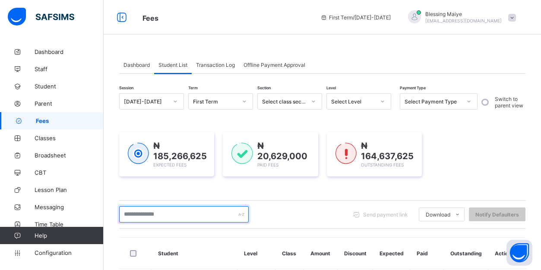
click at [197, 216] on input "text" at bounding box center [183, 214] width 129 height 16
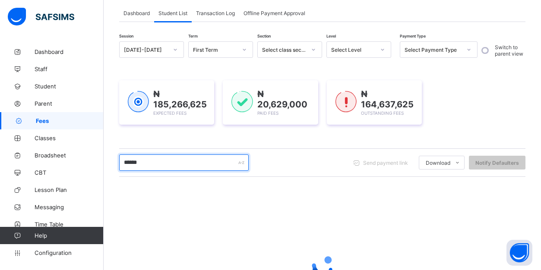
scroll to position [85, 0]
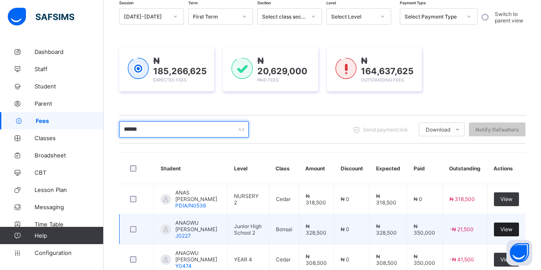
type input "******"
click at [508, 233] on span "View" at bounding box center [506, 229] width 12 height 6
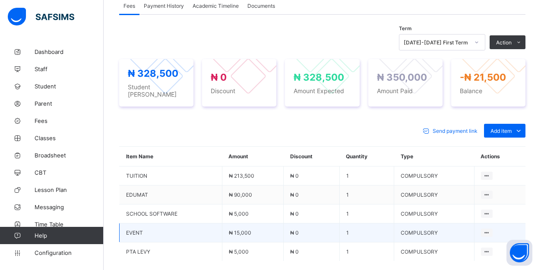
scroll to position [339, 0]
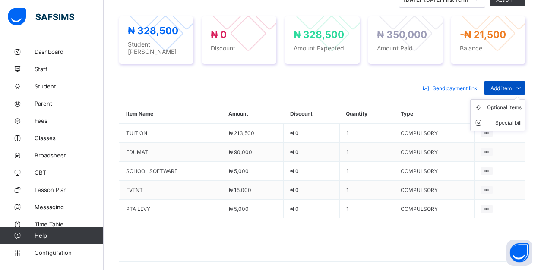
click at [517, 84] on icon at bounding box center [517, 88] width 9 height 9
click at [512, 103] on div "Optional items" at bounding box center [504, 107] width 35 height 9
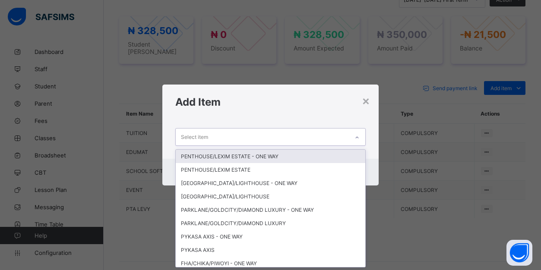
click at [331, 136] on div "Select item" at bounding box center [262, 137] width 173 height 17
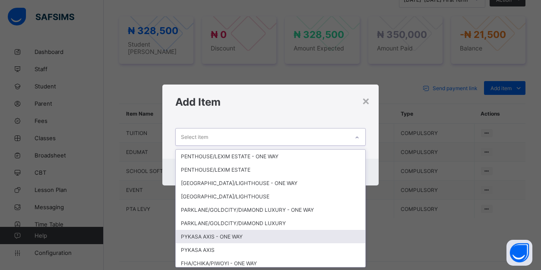
click at [247, 235] on div "PYKASA AXIS - ONE WAY" at bounding box center [270, 236] width 189 height 13
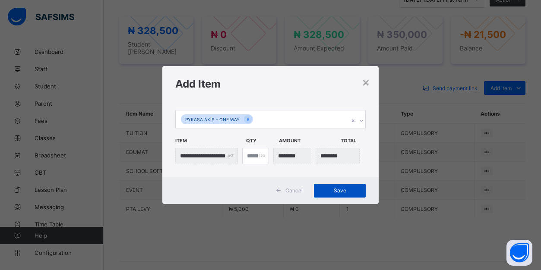
click at [345, 192] on span "Save" at bounding box center [339, 190] width 39 height 6
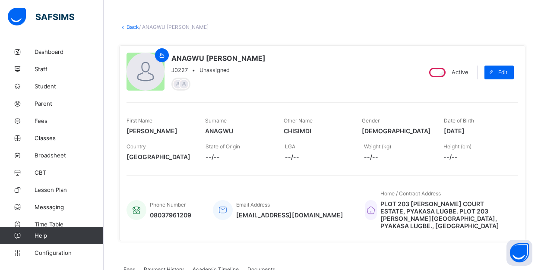
scroll to position [28, 0]
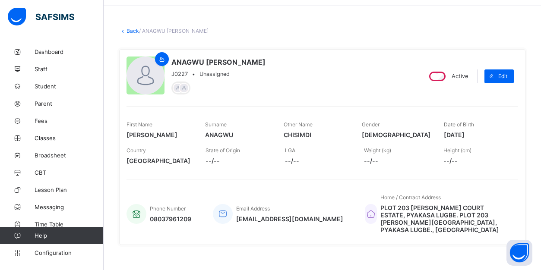
click at [129, 30] on link "Back" at bounding box center [132, 31] width 13 height 6
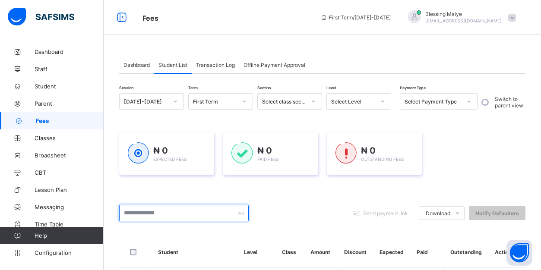
click at [207, 209] on input "text" at bounding box center [183, 213] width 129 height 16
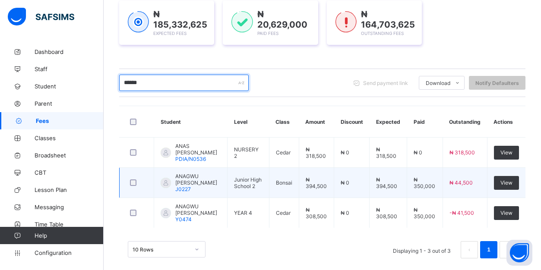
scroll to position [132, 0]
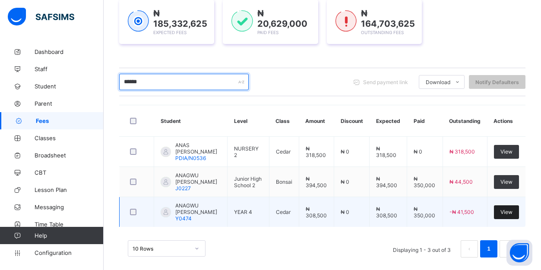
type input "******"
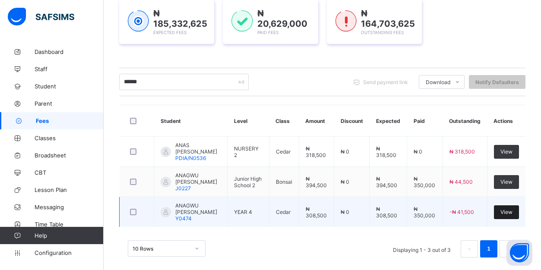
click at [509, 215] on span "View" at bounding box center [506, 212] width 12 height 6
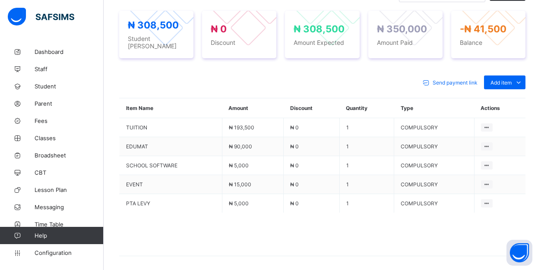
scroll to position [341, 0]
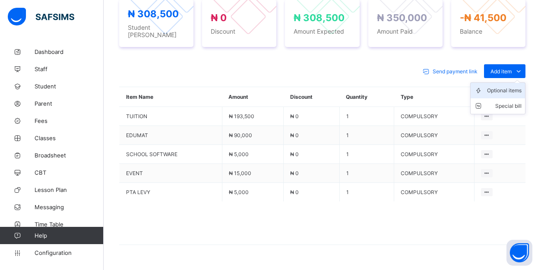
click at [513, 86] on div "Optional items" at bounding box center [504, 90] width 35 height 9
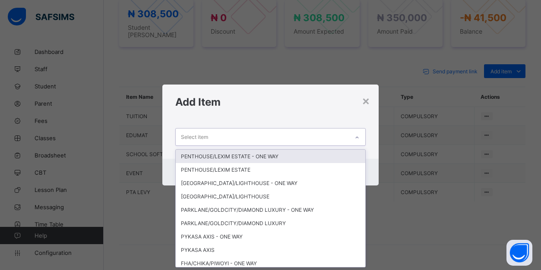
click at [334, 133] on div "Select item" at bounding box center [262, 137] width 173 height 17
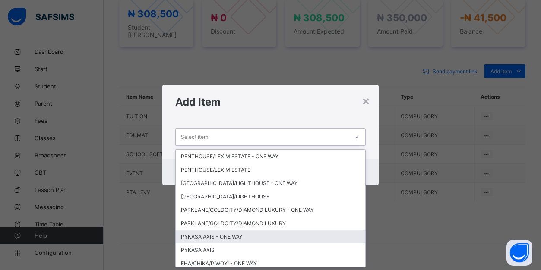
click at [250, 238] on div "PYKASA AXIS - ONE WAY" at bounding box center [270, 236] width 189 height 13
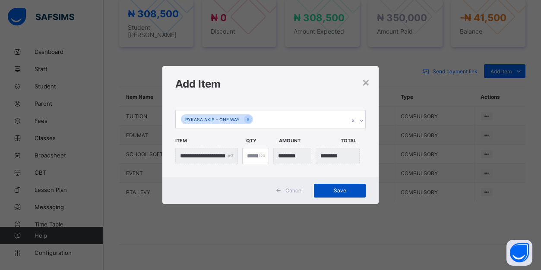
click at [341, 189] on span "Save" at bounding box center [339, 190] width 39 height 6
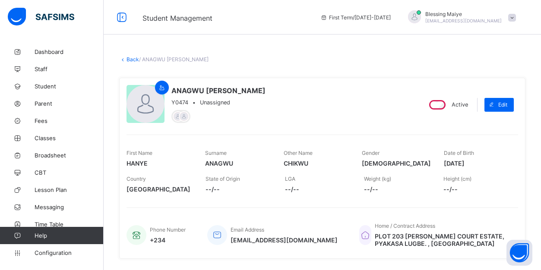
click at [127, 59] on link "Back" at bounding box center [132, 59] width 13 height 6
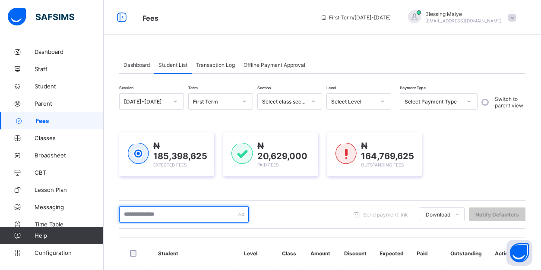
click at [194, 216] on input "text" at bounding box center [183, 214] width 129 height 16
click at [189, 211] on input "text" at bounding box center [183, 214] width 129 height 16
click at [211, 217] on input "text" at bounding box center [183, 214] width 129 height 16
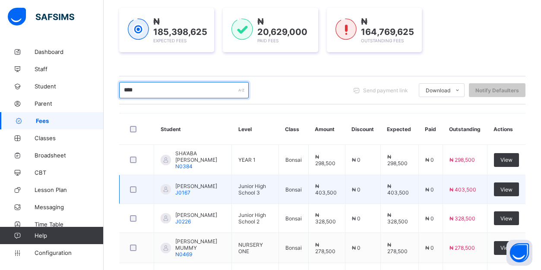
scroll to position [136, 0]
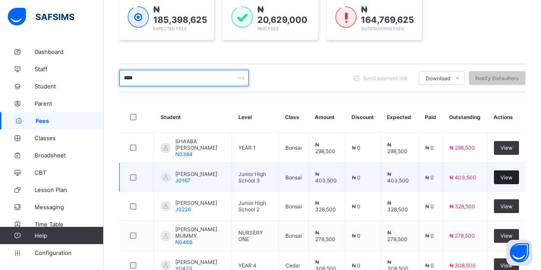
type input "****"
click at [510, 177] on span "View" at bounding box center [506, 177] width 12 height 6
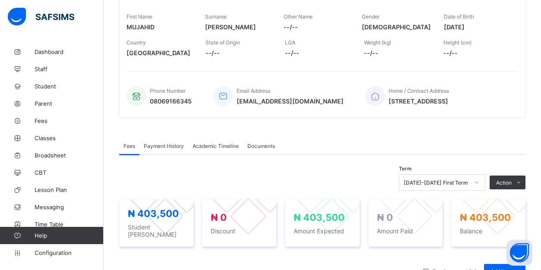
click at [509, 63] on div "[PERSON_NAME] J0167 • Unassigned Active Edit First Name [PERSON_NAME] Surname […" at bounding box center [322, 29] width 406 height 176
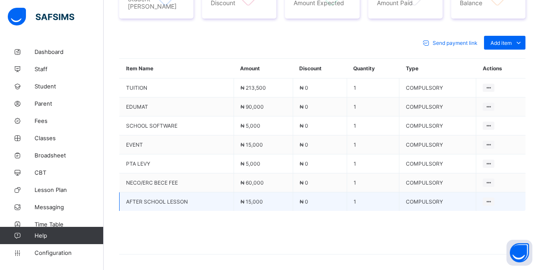
scroll to position [367, 0]
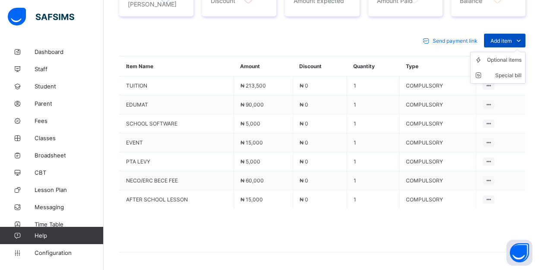
click at [519, 38] on icon at bounding box center [517, 40] width 9 height 9
click at [508, 61] on div "Optional items" at bounding box center [504, 60] width 35 height 9
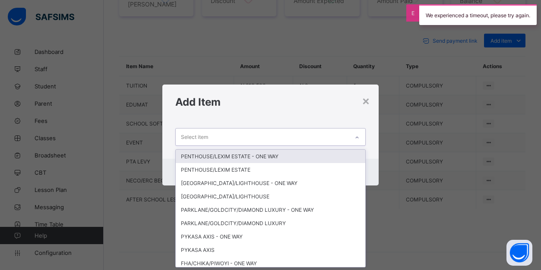
click at [242, 142] on div "Select item" at bounding box center [262, 137] width 173 height 17
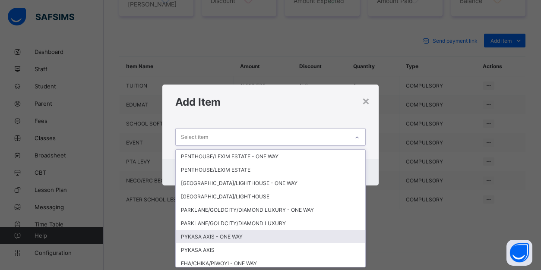
click at [235, 235] on div "PYKASA AXIS - ONE WAY" at bounding box center [270, 236] width 189 height 13
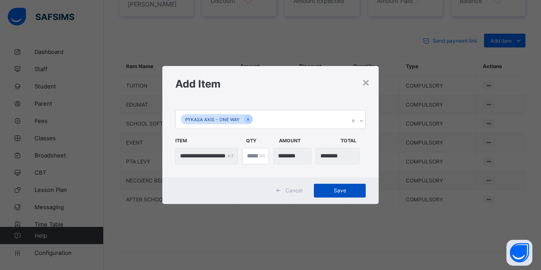
click at [344, 187] on span "Save" at bounding box center [339, 190] width 39 height 6
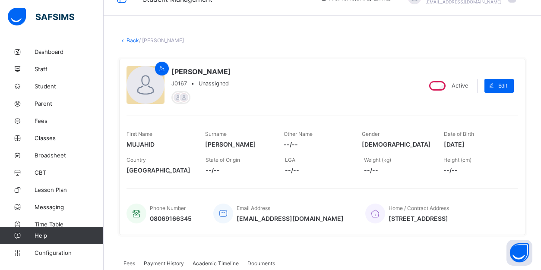
scroll to position [19, 0]
click at [130, 40] on link "Back" at bounding box center [132, 41] width 13 height 6
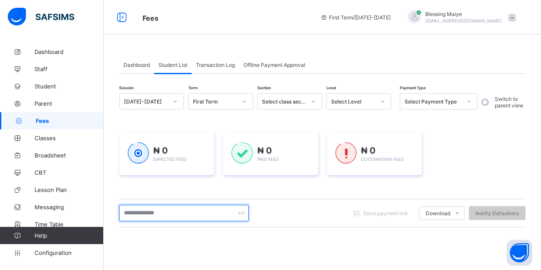
click at [207, 214] on input "text" at bounding box center [183, 213] width 129 height 16
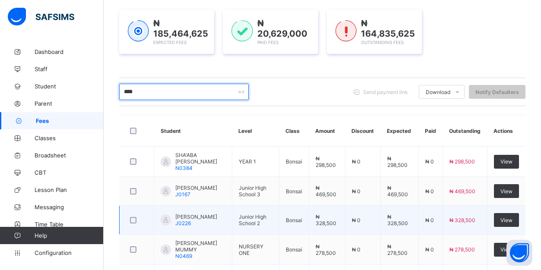
scroll to position [153, 0]
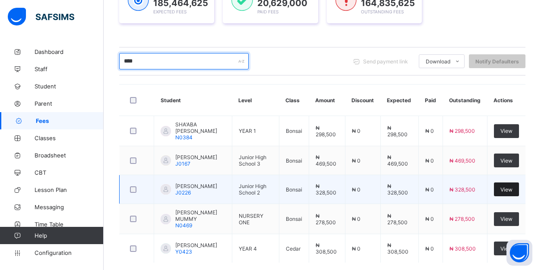
type input "****"
click at [513, 186] on div "View" at bounding box center [506, 190] width 25 height 14
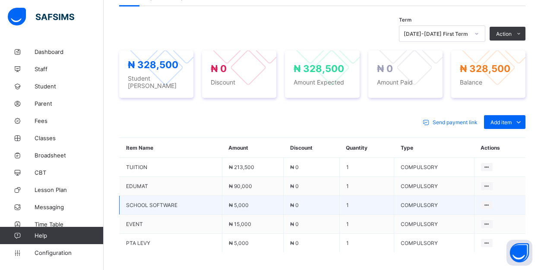
scroll to position [344, 0]
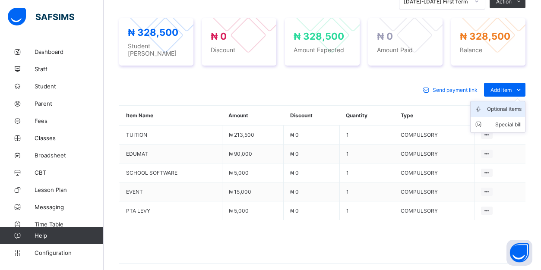
click at [513, 105] on div "Optional items" at bounding box center [504, 109] width 35 height 9
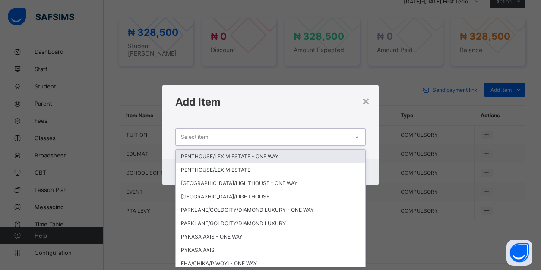
click at [337, 136] on div "Select item" at bounding box center [262, 137] width 173 height 17
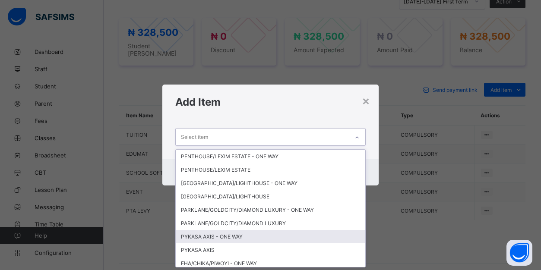
click at [245, 239] on div "PYKASA AXIS - ONE WAY" at bounding box center [270, 236] width 189 height 13
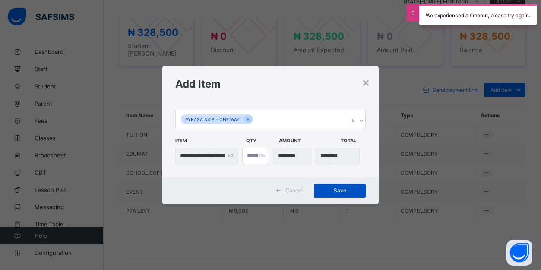
click at [349, 192] on span "Save" at bounding box center [339, 190] width 39 height 6
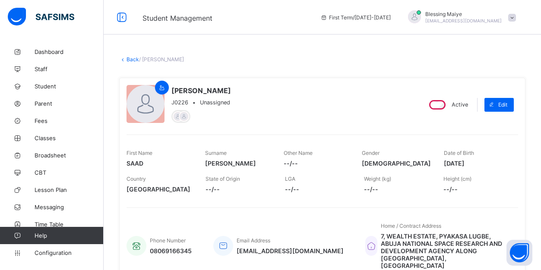
click at [132, 60] on link "Back" at bounding box center [132, 59] width 13 height 6
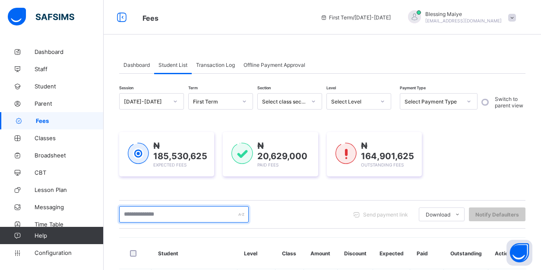
click at [216, 206] on input "text" at bounding box center [183, 214] width 129 height 16
click at [195, 206] on input "text" at bounding box center [183, 214] width 129 height 16
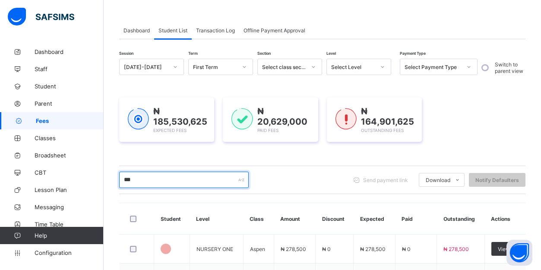
type input "****"
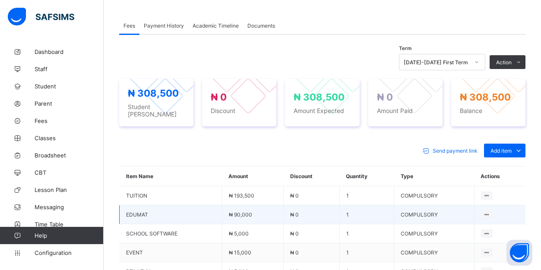
scroll to position [298, 0]
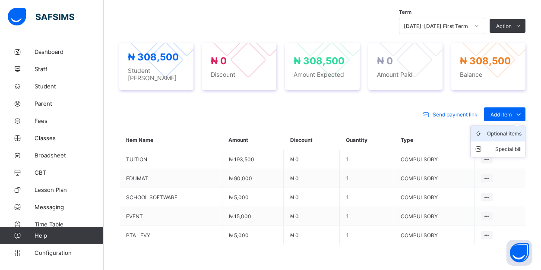
click at [511, 131] on div "Optional items" at bounding box center [504, 133] width 35 height 9
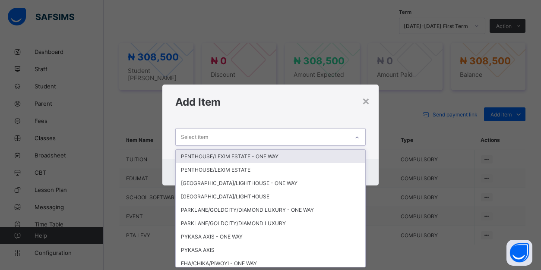
click at [330, 133] on div "Select item" at bounding box center [262, 137] width 173 height 17
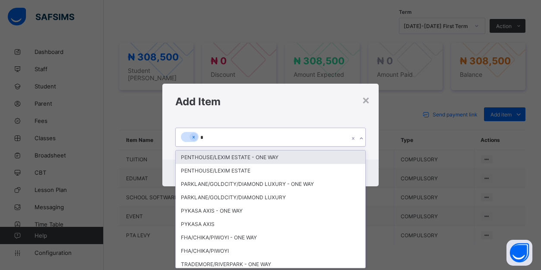
scroll to position [0, 0]
type input "**"
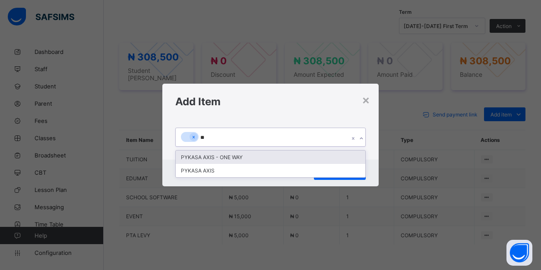
click at [233, 157] on div "PYKASA AXIS - ONE WAY" at bounding box center [270, 157] width 189 height 13
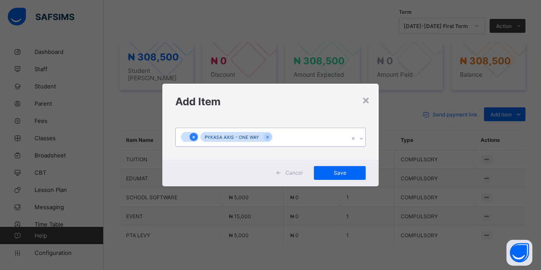
click at [192, 137] on icon at bounding box center [193, 137] width 5 height 6
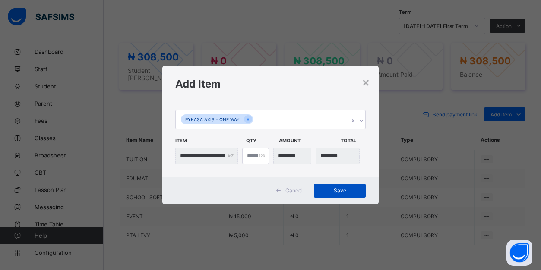
click at [339, 189] on span "Save" at bounding box center [339, 190] width 39 height 6
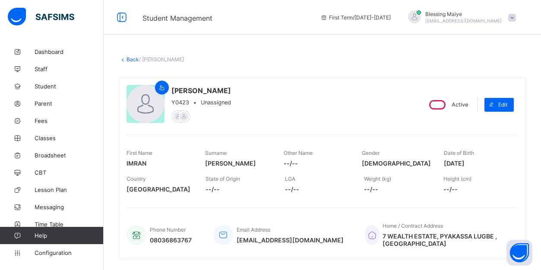
click at [130, 59] on link "Back" at bounding box center [132, 59] width 13 height 6
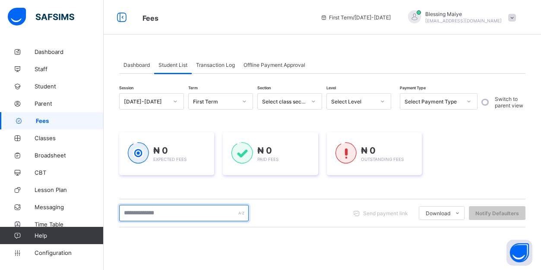
click at [174, 213] on input "text" at bounding box center [183, 213] width 129 height 16
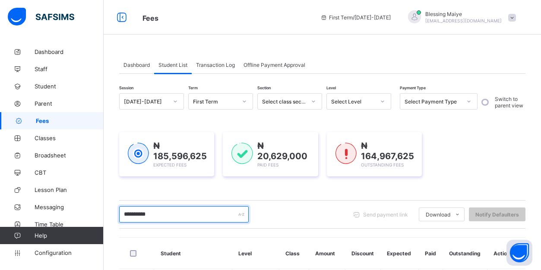
type input "**********"
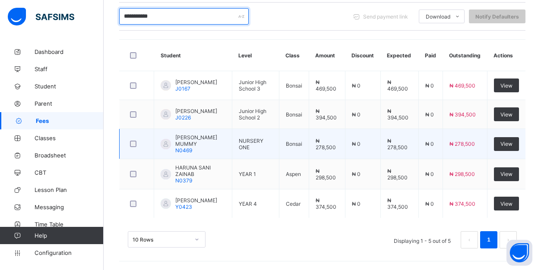
scroll to position [192, 0]
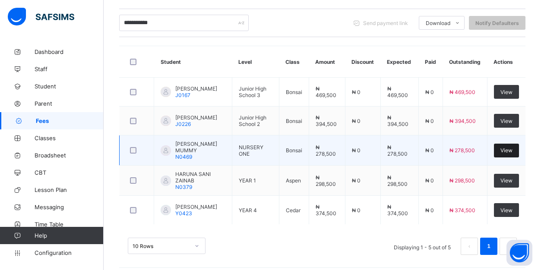
click at [509, 154] on span "View" at bounding box center [506, 150] width 12 height 6
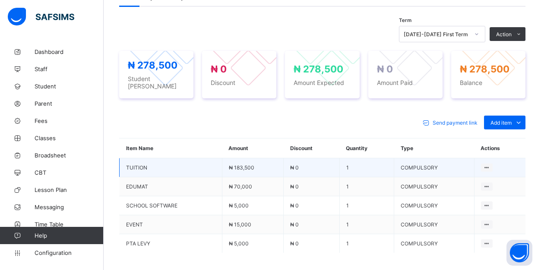
scroll to position [328, 0]
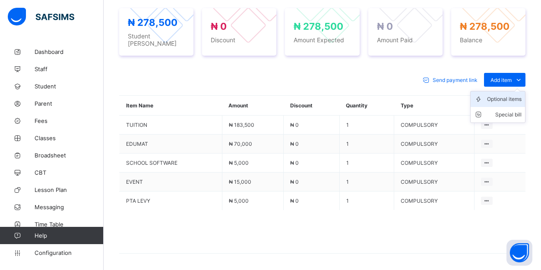
click at [514, 98] on div "Optional items" at bounding box center [504, 99] width 35 height 9
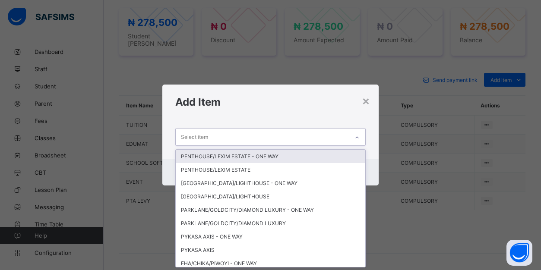
click at [355, 136] on icon at bounding box center [356, 137] width 5 height 9
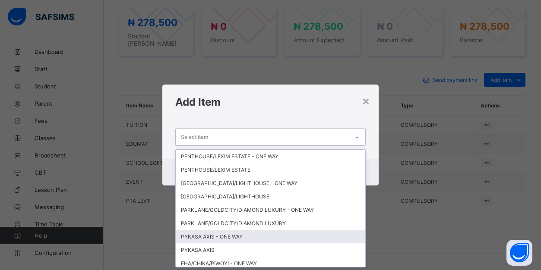
click at [285, 241] on div "PYKASA AXIS - ONE WAY" at bounding box center [270, 236] width 189 height 13
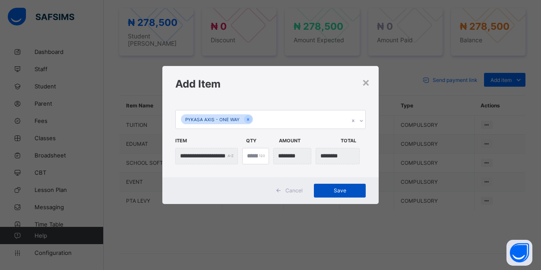
click at [343, 191] on span "Save" at bounding box center [339, 190] width 39 height 6
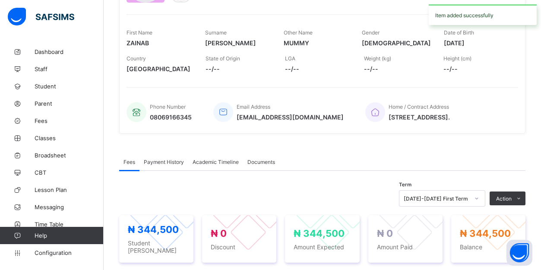
scroll to position [120, 0]
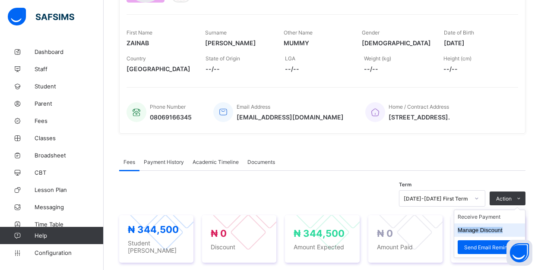
drag, startPoint x: 502, startPoint y: 226, endPoint x: 501, endPoint y: 241, distance: 15.2
click at [501, 241] on ul "Receive Payment Manage Discount Send Email Reminder" at bounding box center [490, 234] width 72 height 48
click at [485, 233] on button "Manage Discount" at bounding box center [479, 230] width 45 height 6
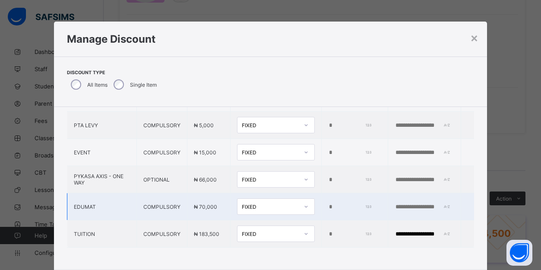
scroll to position [71, 0]
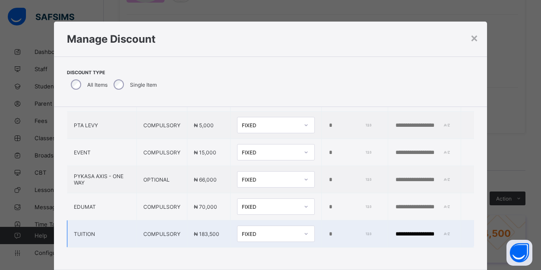
click at [329, 235] on input "*" at bounding box center [349, 234] width 43 height 7
type input "*"
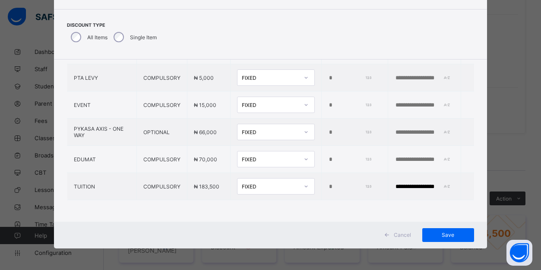
scroll to position [48, 0]
type input "*****"
drag, startPoint x: 448, startPoint y: 235, endPoint x: 413, endPoint y: 200, distance: 49.4
click at [395, 202] on div "**********" at bounding box center [270, 105] width 432 height 233
click at [422, 187] on input "**********" at bounding box center [424, 186] width 60 height 7
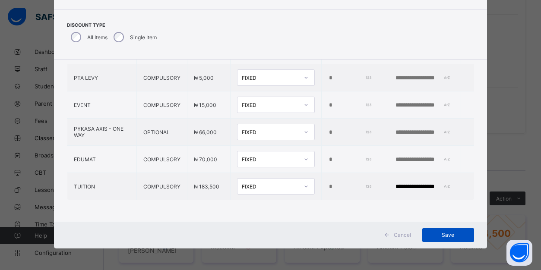
type input "**********"
click at [452, 236] on span "Save" at bounding box center [447, 235] width 39 height 6
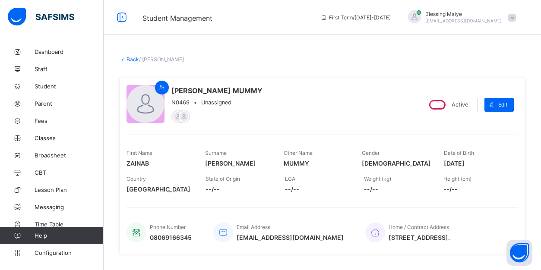
scroll to position [0, 0]
click at [132, 60] on link "Back" at bounding box center [132, 59] width 13 height 6
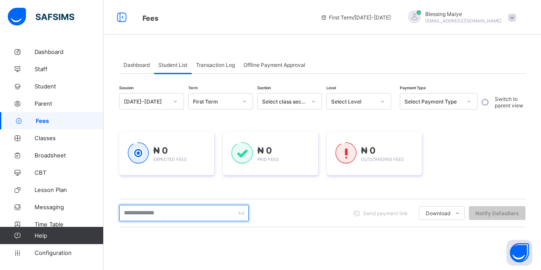
click at [143, 212] on input "text" at bounding box center [183, 213] width 129 height 16
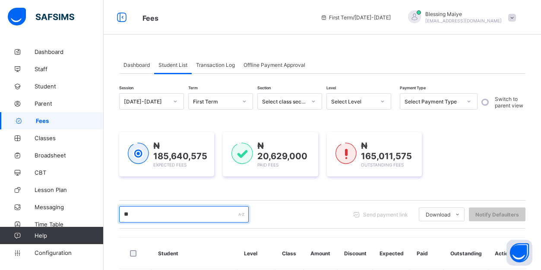
click at [173, 211] on input "**" at bounding box center [183, 214] width 129 height 16
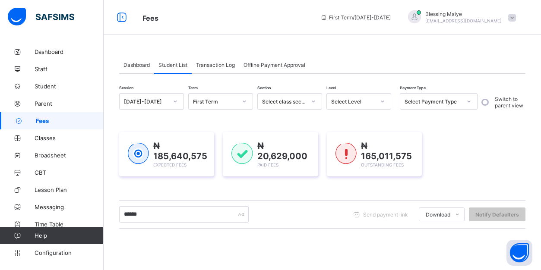
click at [289, 217] on div "****** Send payment link Download Students Payment Students Payment Status Stud…" at bounding box center [322, 214] width 406 height 16
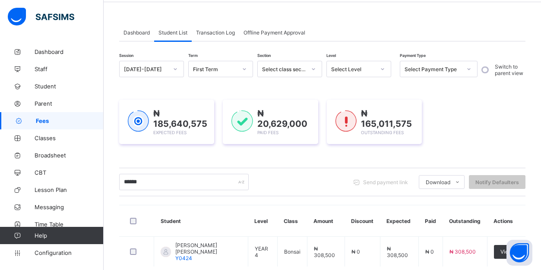
scroll to position [81, 0]
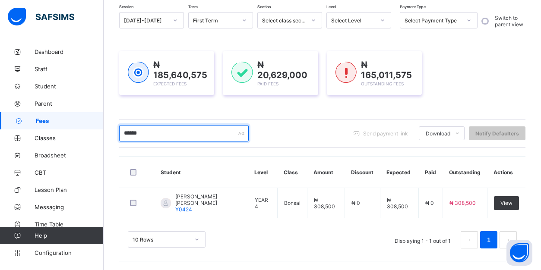
click at [183, 129] on input "******" at bounding box center [183, 133] width 129 height 16
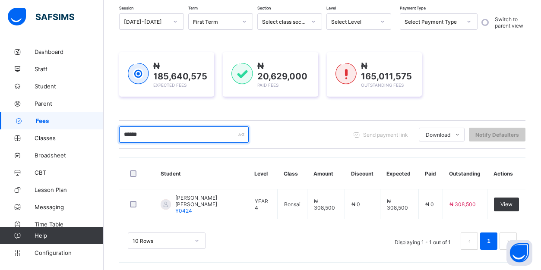
click at [155, 135] on input "******" at bounding box center [183, 134] width 129 height 16
type input "*"
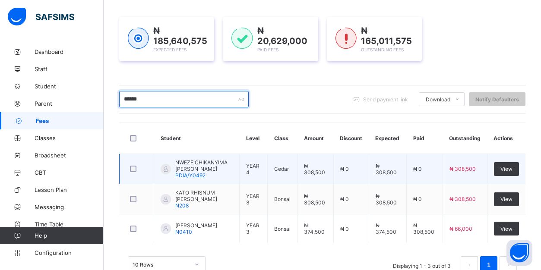
scroll to position [116, 0]
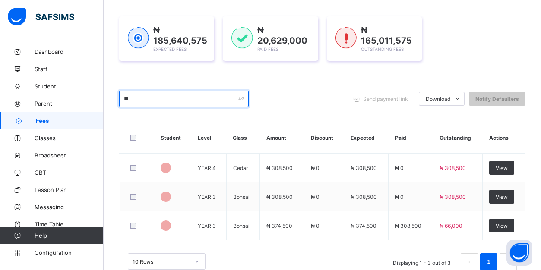
type input "*"
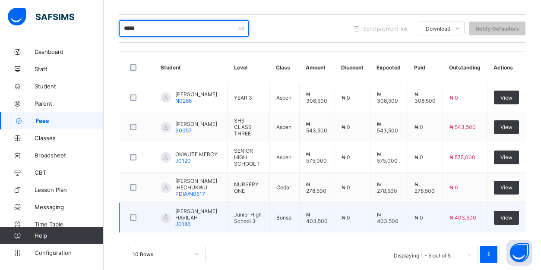
scroll to position [186, 0]
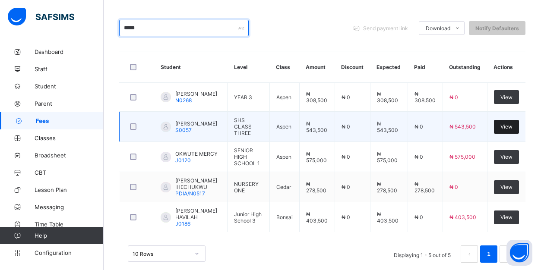
type input "*****"
click at [509, 129] on span "View" at bounding box center [506, 126] width 12 height 6
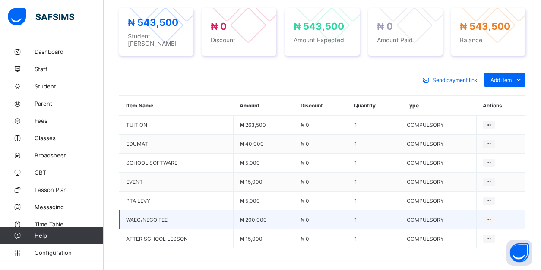
scroll to position [356, 0]
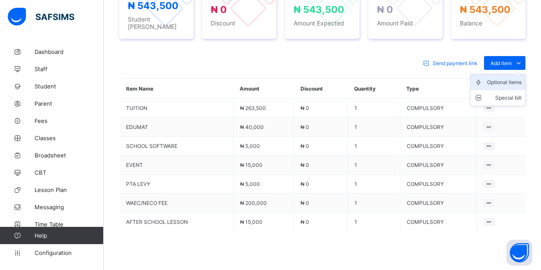
click at [512, 81] on div "Optional items" at bounding box center [504, 82] width 35 height 9
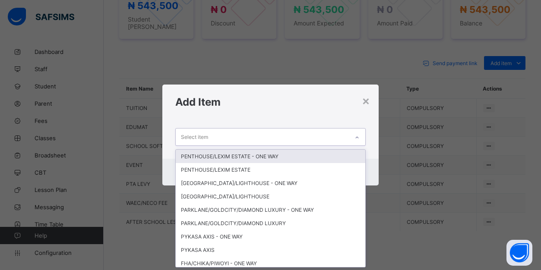
click at [343, 139] on div "Select item" at bounding box center [262, 137] width 173 height 17
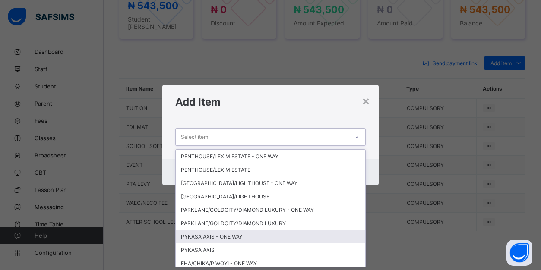
click at [308, 233] on div "PYKASA AXIS - ONE WAY" at bounding box center [270, 236] width 189 height 13
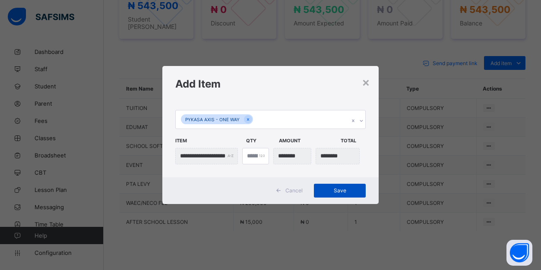
click at [337, 189] on span "Save" at bounding box center [339, 190] width 39 height 6
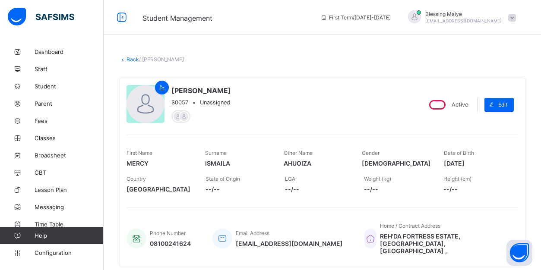
click at [130, 60] on link "Back" at bounding box center [132, 59] width 13 height 6
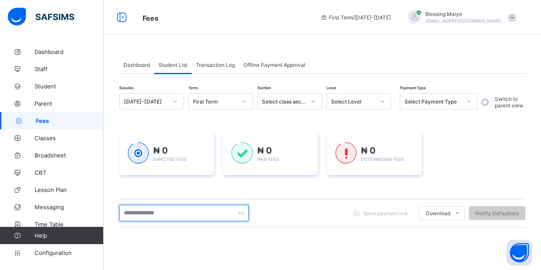
click at [161, 215] on input "text" at bounding box center [183, 213] width 129 height 16
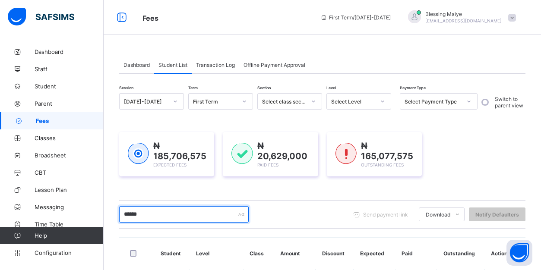
type input "*******"
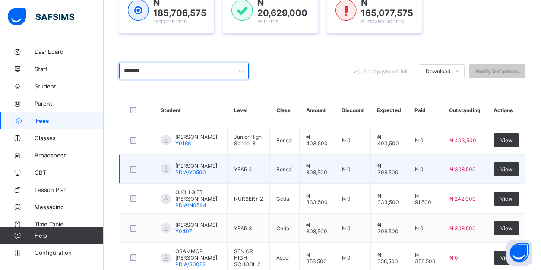
scroll to position [161, 0]
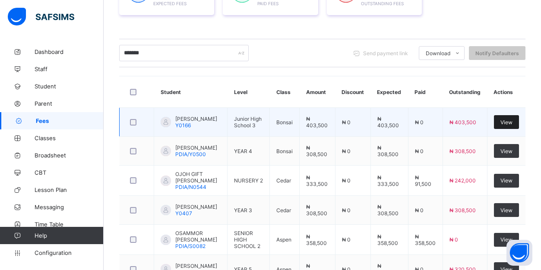
click at [508, 120] on span "View" at bounding box center [506, 122] width 12 height 6
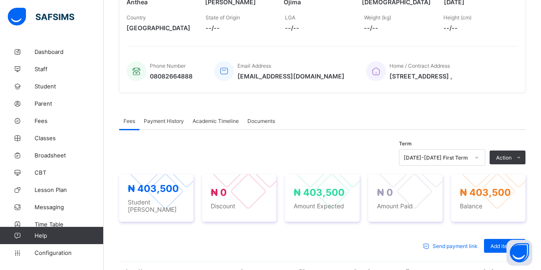
scroll to position [337, 0]
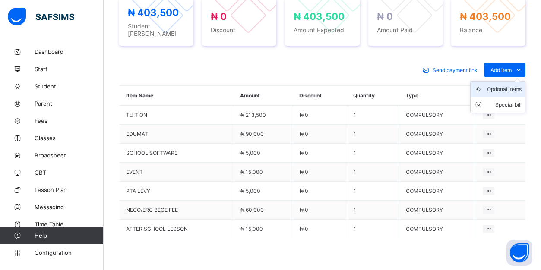
click at [511, 94] on div "Optional items" at bounding box center [504, 89] width 35 height 9
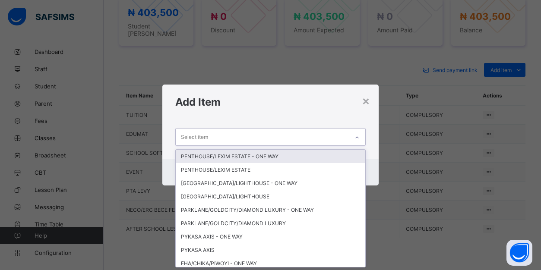
click at [356, 136] on icon at bounding box center [356, 137] width 5 height 9
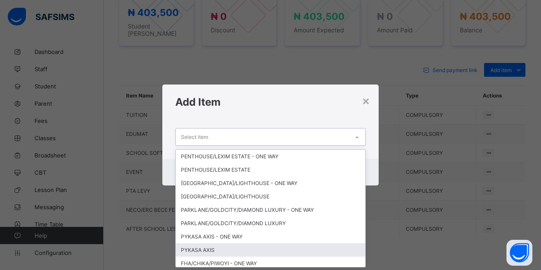
click at [252, 253] on div "PYKASA AXIS" at bounding box center [270, 249] width 189 height 13
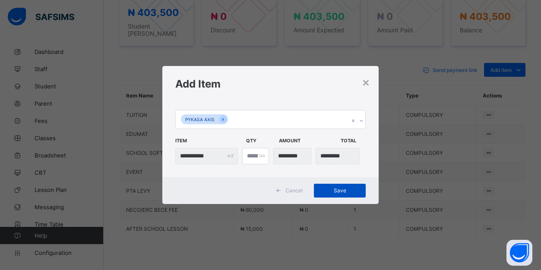
click at [343, 188] on span "Save" at bounding box center [339, 190] width 39 height 6
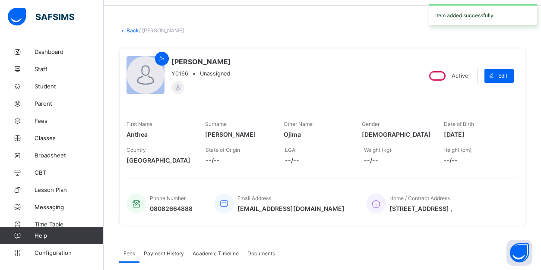
scroll to position [24, 0]
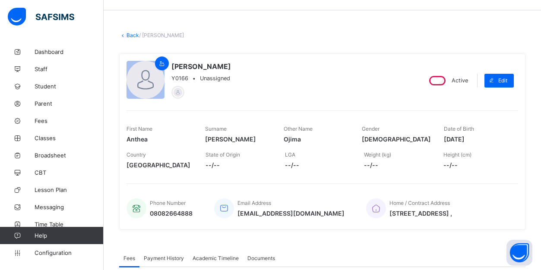
click at [129, 35] on link "Back" at bounding box center [132, 35] width 13 height 6
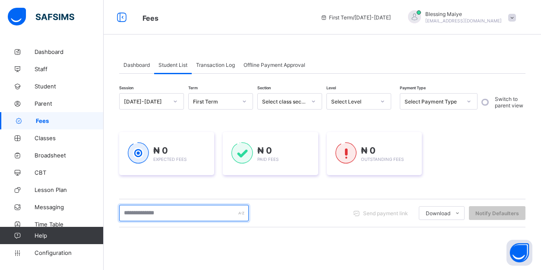
click at [181, 211] on input "text" at bounding box center [183, 213] width 129 height 16
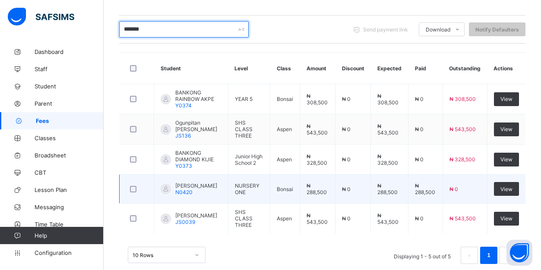
scroll to position [192, 0]
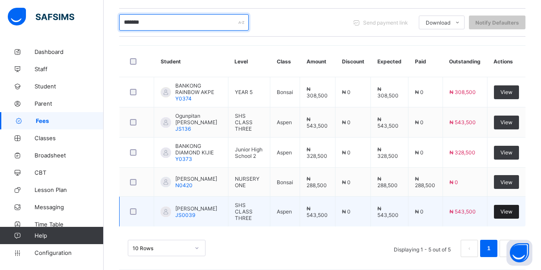
type input "*******"
click at [504, 215] on span "View" at bounding box center [506, 211] width 12 height 6
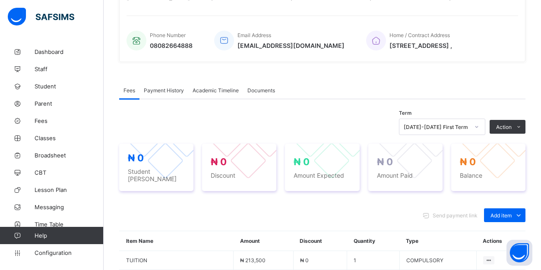
scroll to position [227, 0]
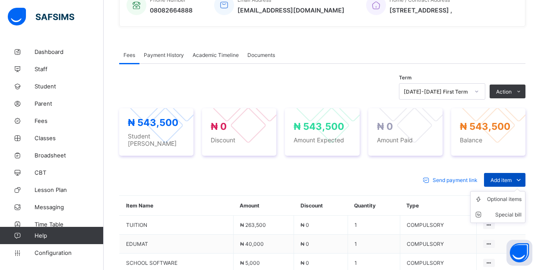
click at [517, 184] on icon at bounding box center [517, 180] width 9 height 9
click at [510, 204] on div "Optional items" at bounding box center [504, 199] width 35 height 9
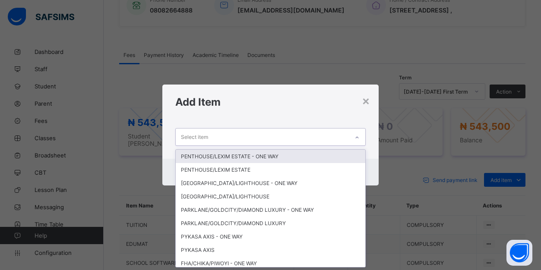
click at [339, 135] on div "Select item" at bounding box center [262, 137] width 173 height 17
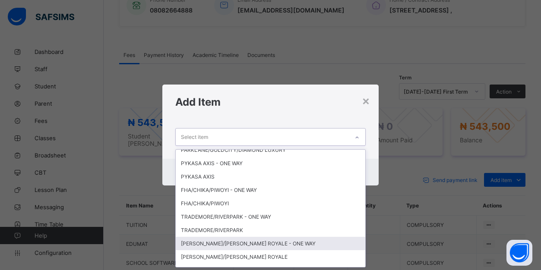
scroll to position [72, 0]
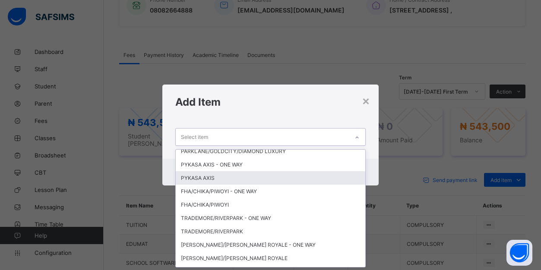
click at [256, 179] on div "PYKASA AXIS" at bounding box center [270, 177] width 189 height 13
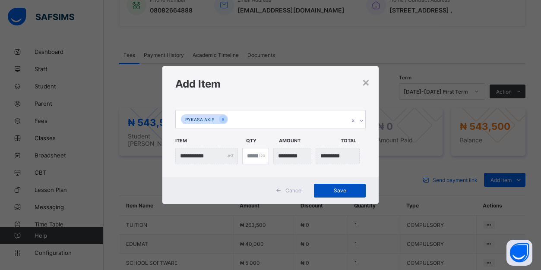
click at [340, 189] on span "Save" at bounding box center [339, 190] width 39 height 6
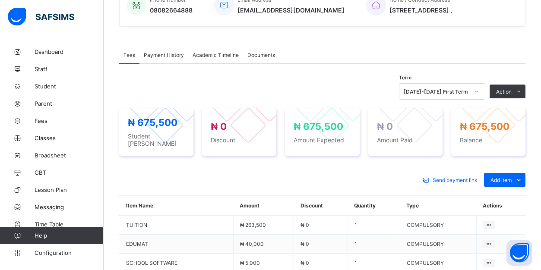
scroll to position [19, 0]
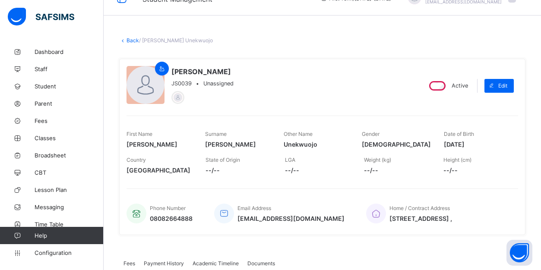
click at [127, 38] on link "Back" at bounding box center [132, 40] width 13 height 6
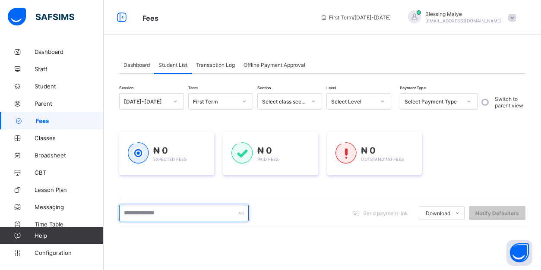
click at [177, 211] on input "text" at bounding box center [183, 213] width 129 height 16
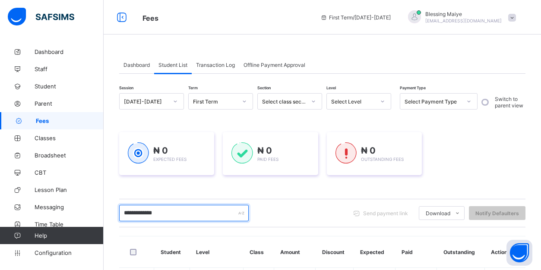
type input "**********"
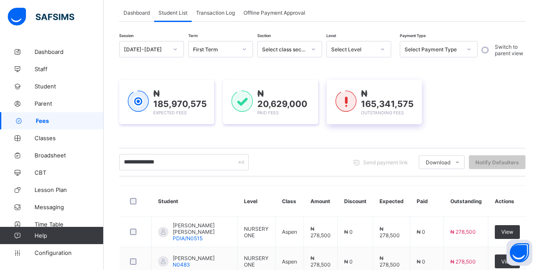
scroll to position [54, 0]
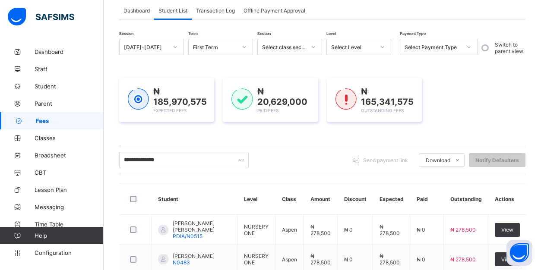
click at [143, 159] on input "**********" at bounding box center [183, 160] width 129 height 16
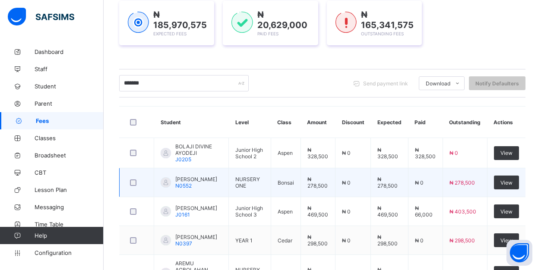
scroll to position [138, 0]
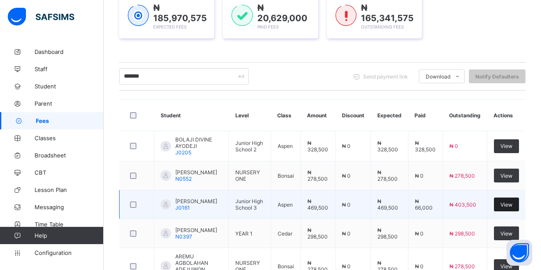
type input "*******"
click at [510, 208] on span "View" at bounding box center [506, 205] width 12 height 6
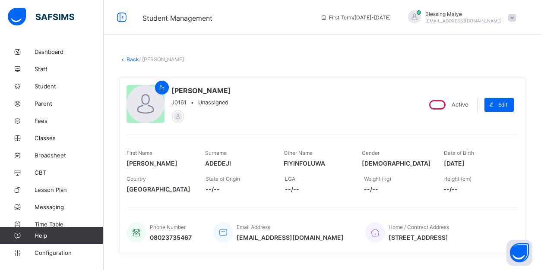
click at [132, 61] on link "Back" at bounding box center [132, 59] width 13 height 6
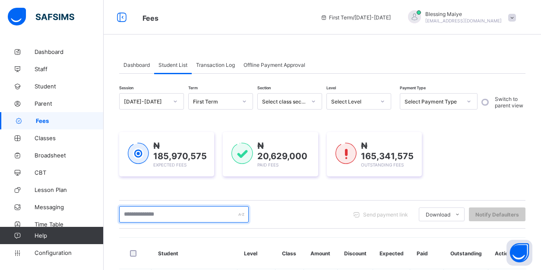
click at [149, 213] on input "text" at bounding box center [183, 214] width 129 height 16
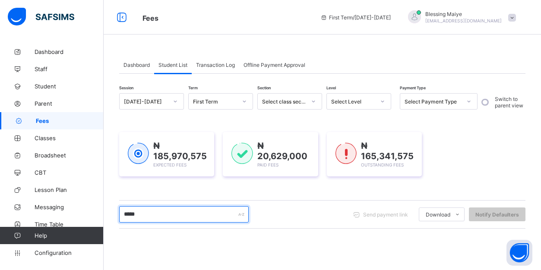
type input "*****"
click at [183, 216] on input "*****" at bounding box center [183, 214] width 129 height 16
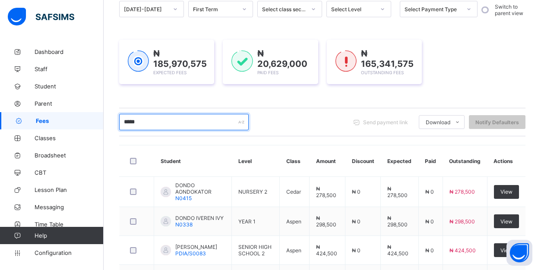
scroll to position [94, 0]
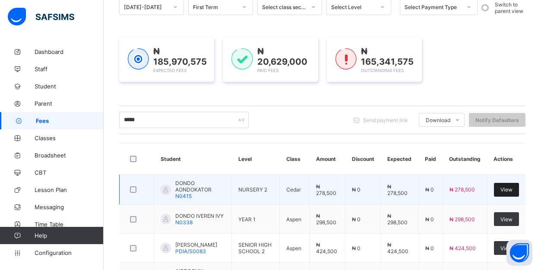
click at [505, 187] on span "View" at bounding box center [506, 189] width 12 height 6
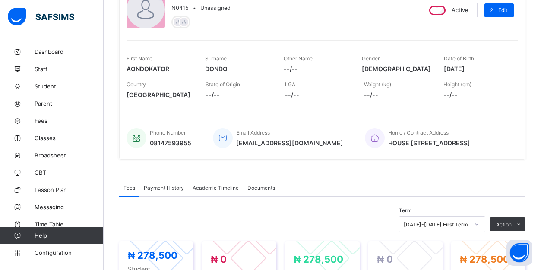
scroll to position [318, 0]
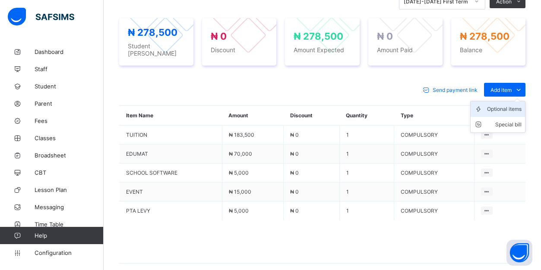
click at [514, 110] on div "Optional items" at bounding box center [504, 109] width 35 height 9
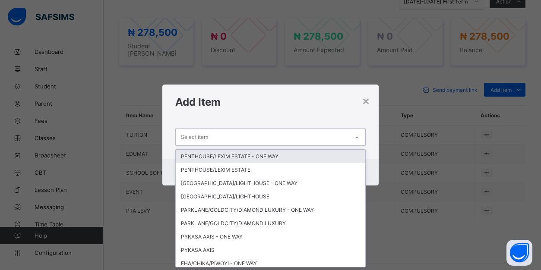
click at [312, 138] on div "Select item" at bounding box center [262, 137] width 173 height 17
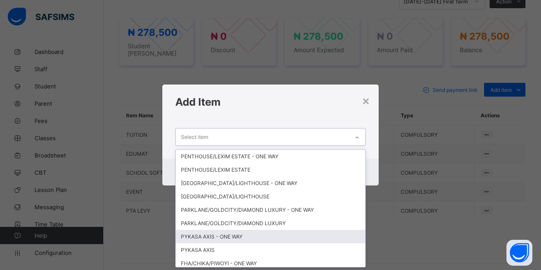
click at [255, 238] on div "PYKASA AXIS - ONE WAY" at bounding box center [270, 236] width 189 height 13
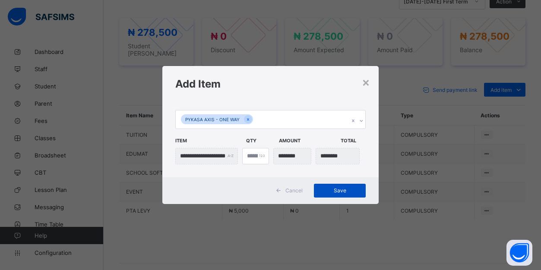
click at [340, 191] on span "Save" at bounding box center [339, 190] width 39 height 6
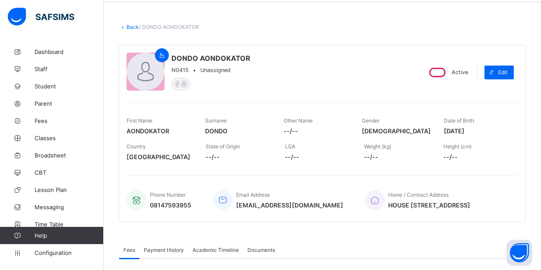
scroll to position [28, 0]
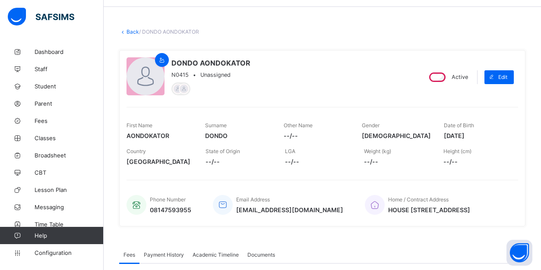
click at [130, 31] on link "Back" at bounding box center [132, 31] width 13 height 6
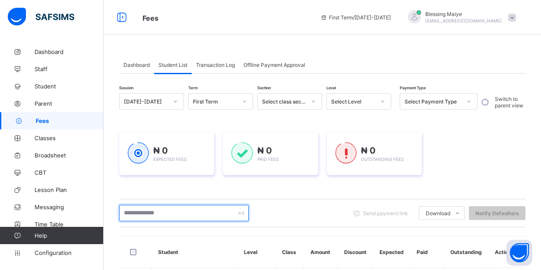
click at [203, 214] on input "text" at bounding box center [183, 213] width 129 height 16
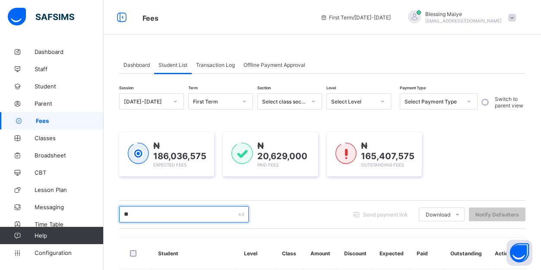
click at [176, 213] on input "**" at bounding box center [183, 214] width 129 height 16
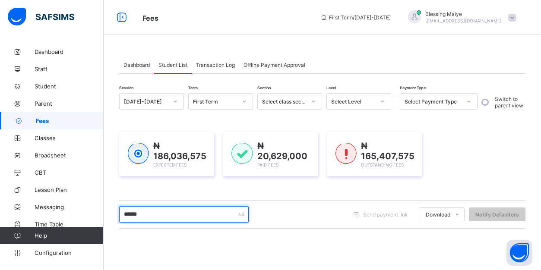
type input "*****"
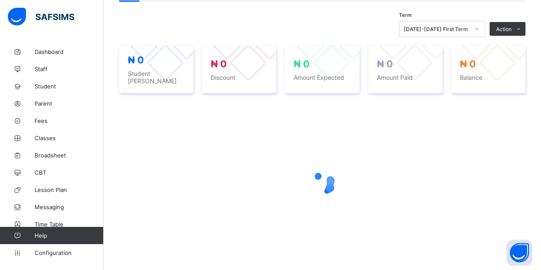
click at [502, 204] on div at bounding box center [322, 184] width 406 height 164
click at [510, 65] on div at bounding box center [510, 62] width 37 height 37
click at [513, 139] on div at bounding box center [322, 184] width 406 height 164
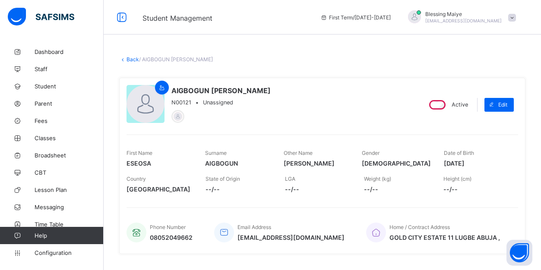
scroll to position [9, 0]
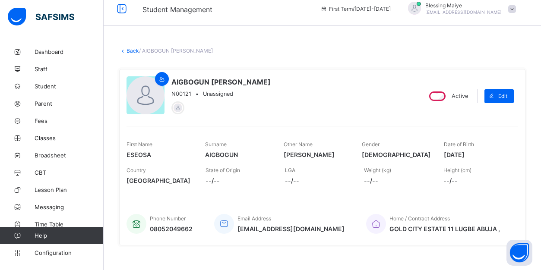
click at [126, 51] on link "Back" at bounding box center [132, 50] width 13 height 6
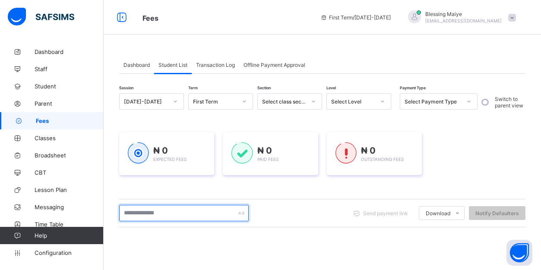
click at [186, 215] on input "text" at bounding box center [183, 213] width 129 height 16
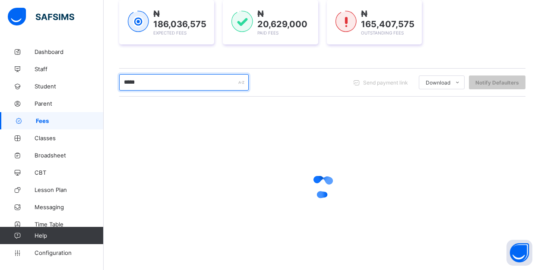
scroll to position [143, 0]
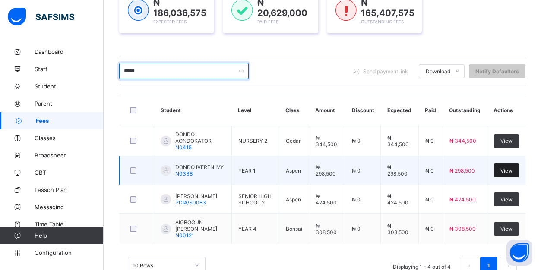
type input "*****"
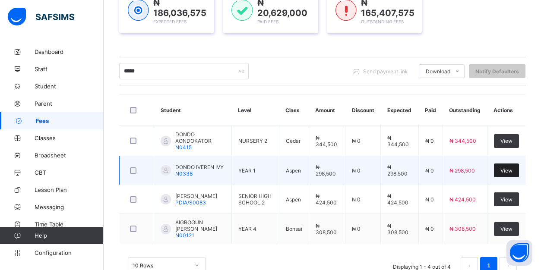
click at [509, 170] on span "View" at bounding box center [506, 170] width 12 height 6
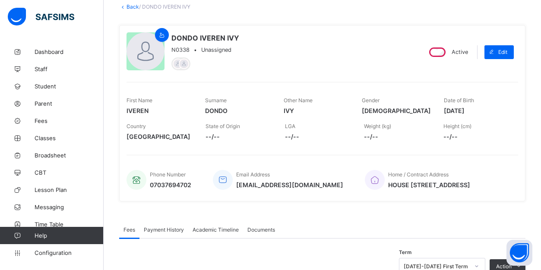
scroll to position [325, 0]
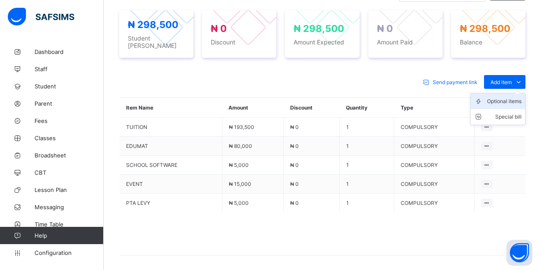
click at [506, 101] on div "Optional items" at bounding box center [504, 101] width 35 height 9
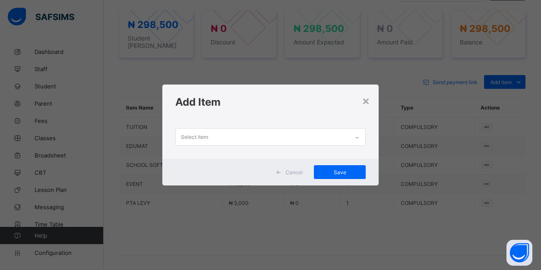
click at [355, 135] on div at bounding box center [357, 138] width 15 height 14
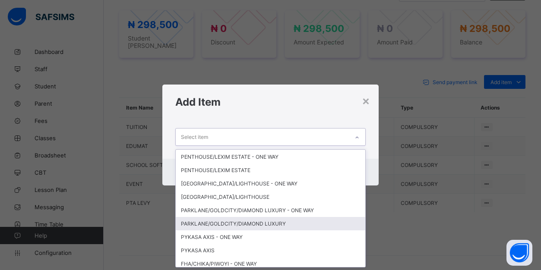
scroll to position [177, 0]
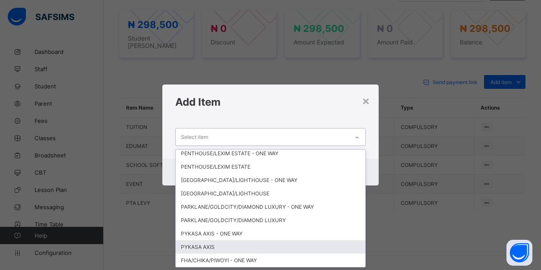
click at [221, 247] on div "PYKASA AXIS" at bounding box center [270, 246] width 189 height 13
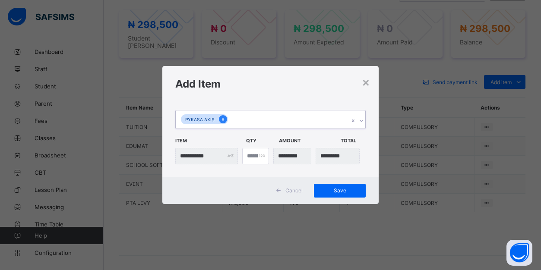
click at [220, 121] on icon at bounding box center [222, 120] width 5 height 6
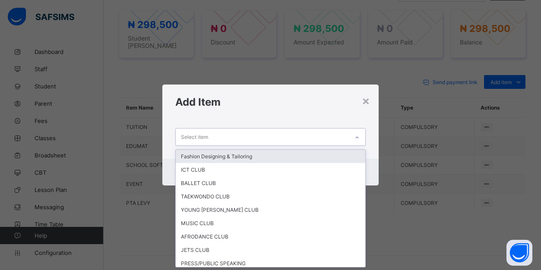
click at [223, 140] on div "Select item" at bounding box center [262, 137] width 173 height 17
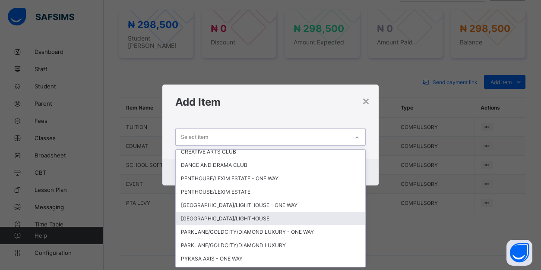
scroll to position [157, 0]
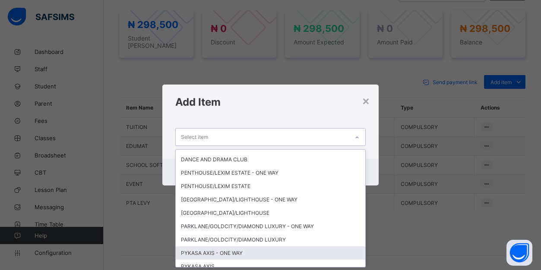
click at [220, 252] on div "PYKASA AXIS - ONE WAY" at bounding box center [270, 252] width 189 height 13
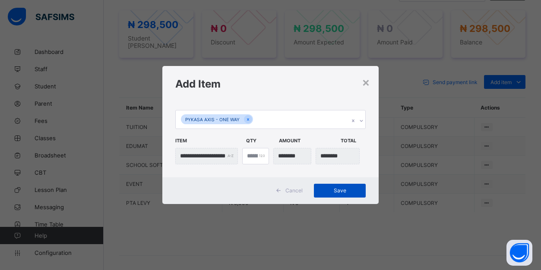
click at [337, 190] on span "Save" at bounding box center [339, 190] width 39 height 6
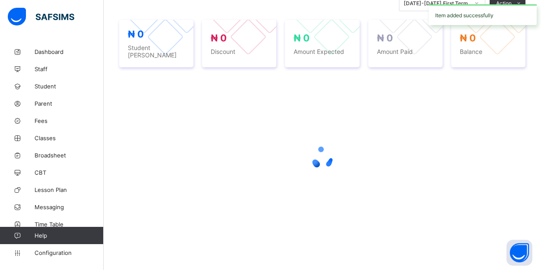
scroll to position [316, 0]
